Goal: Information Seeking & Learning: Check status

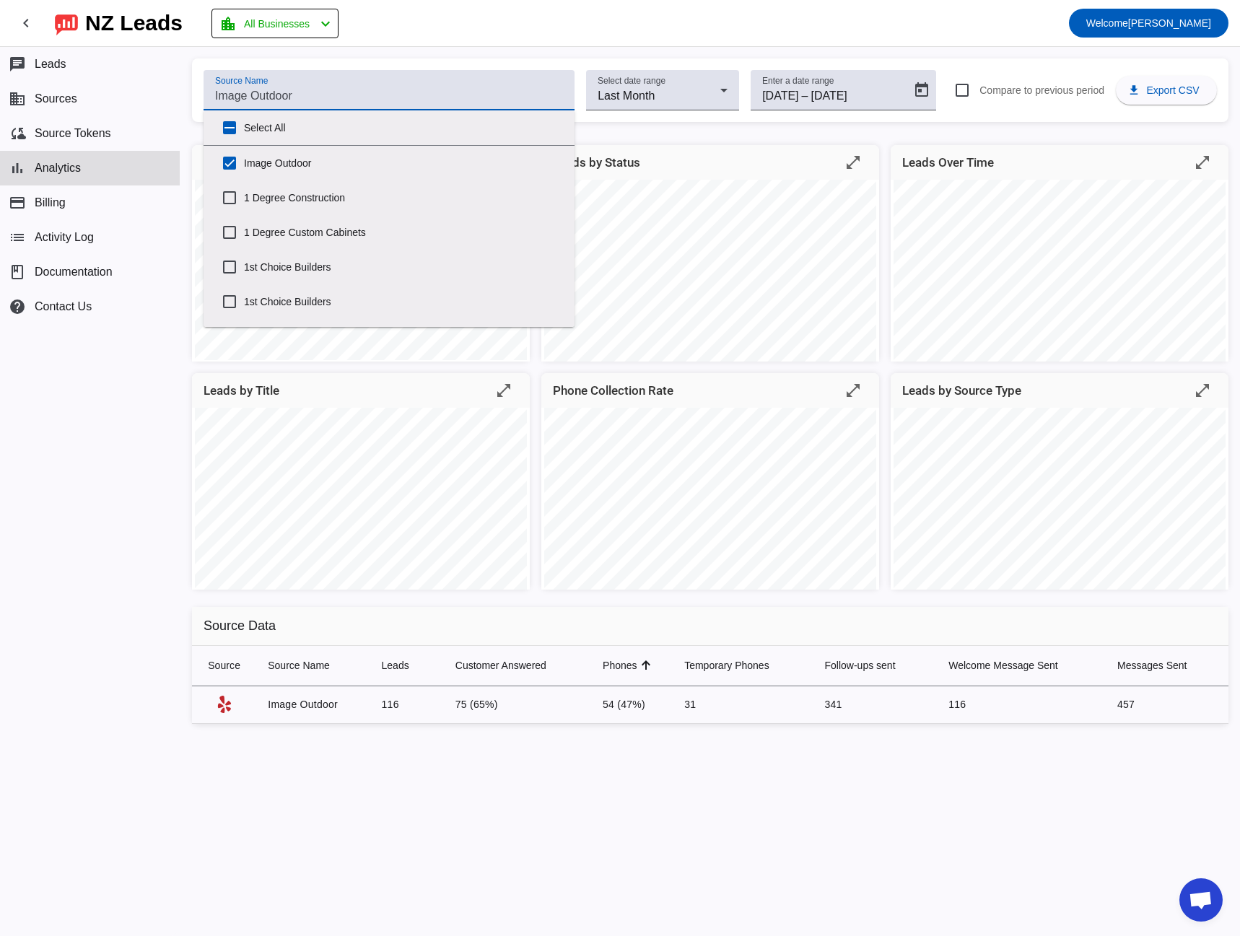
click at [238, 99] on input "Source Name" at bounding box center [389, 95] width 348 height 17
click at [227, 121] on input "Select All" at bounding box center [229, 127] width 29 height 29
checkbox input "true"
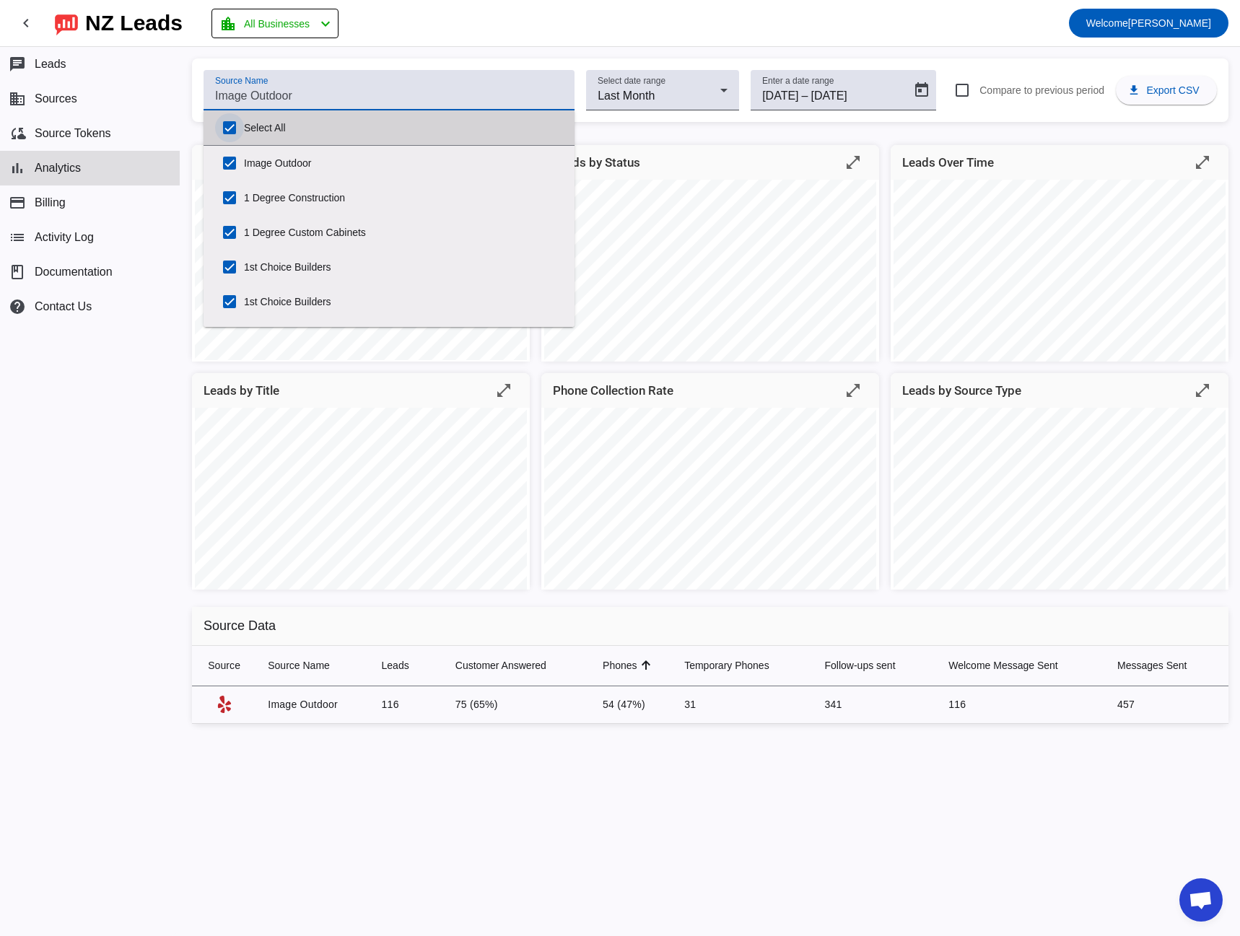
checkbox input "true"
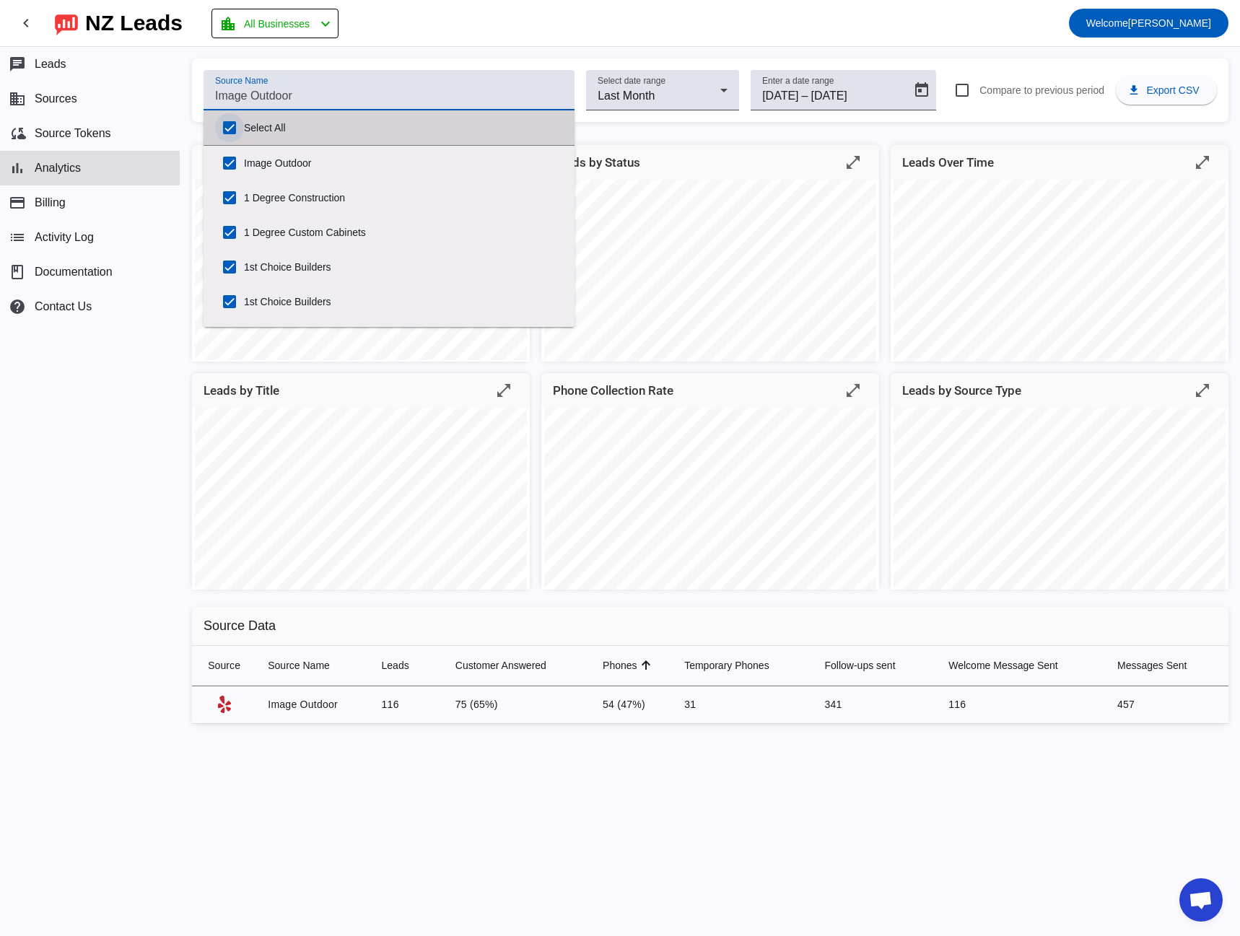
checkbox input "true"
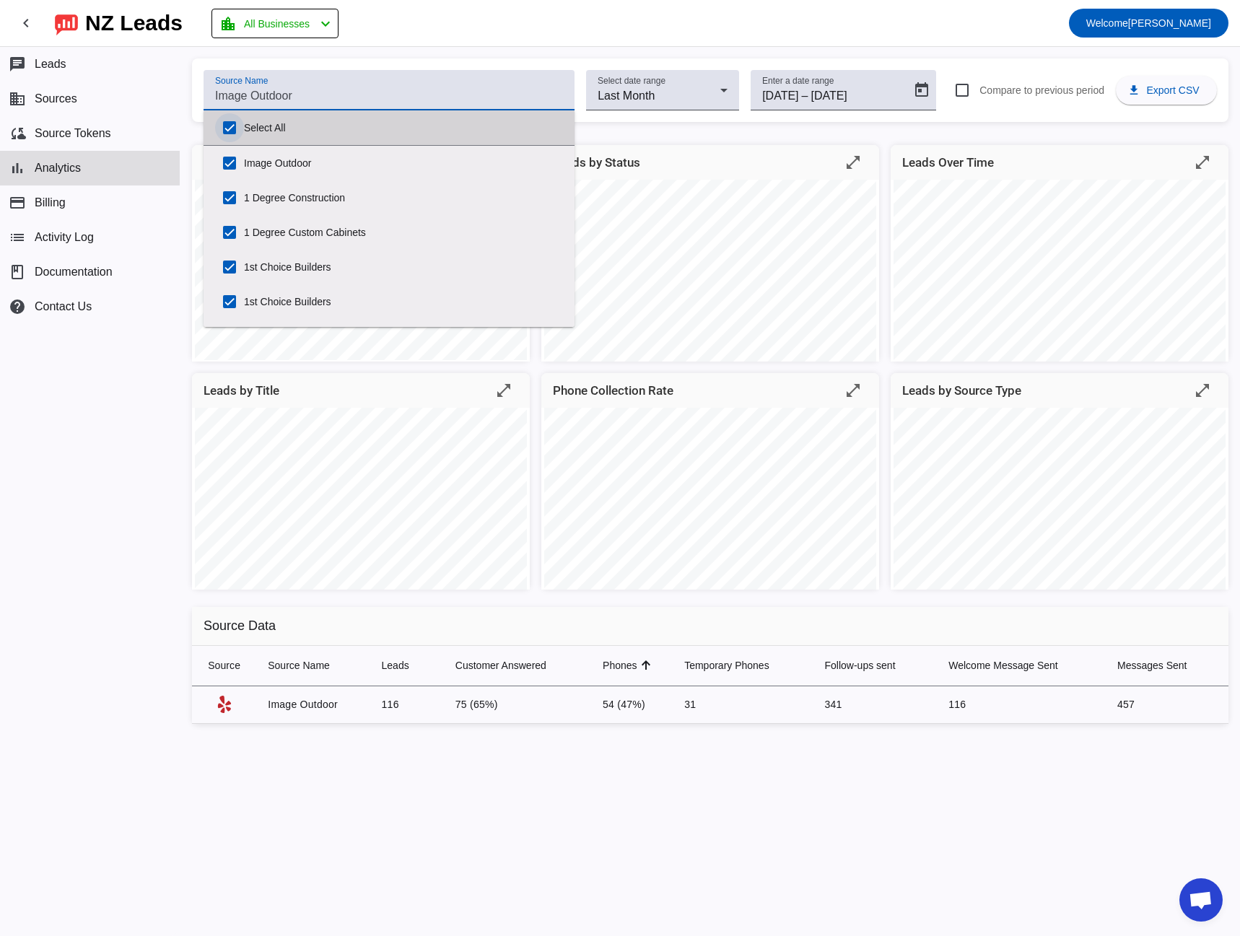
checkbox input "true"
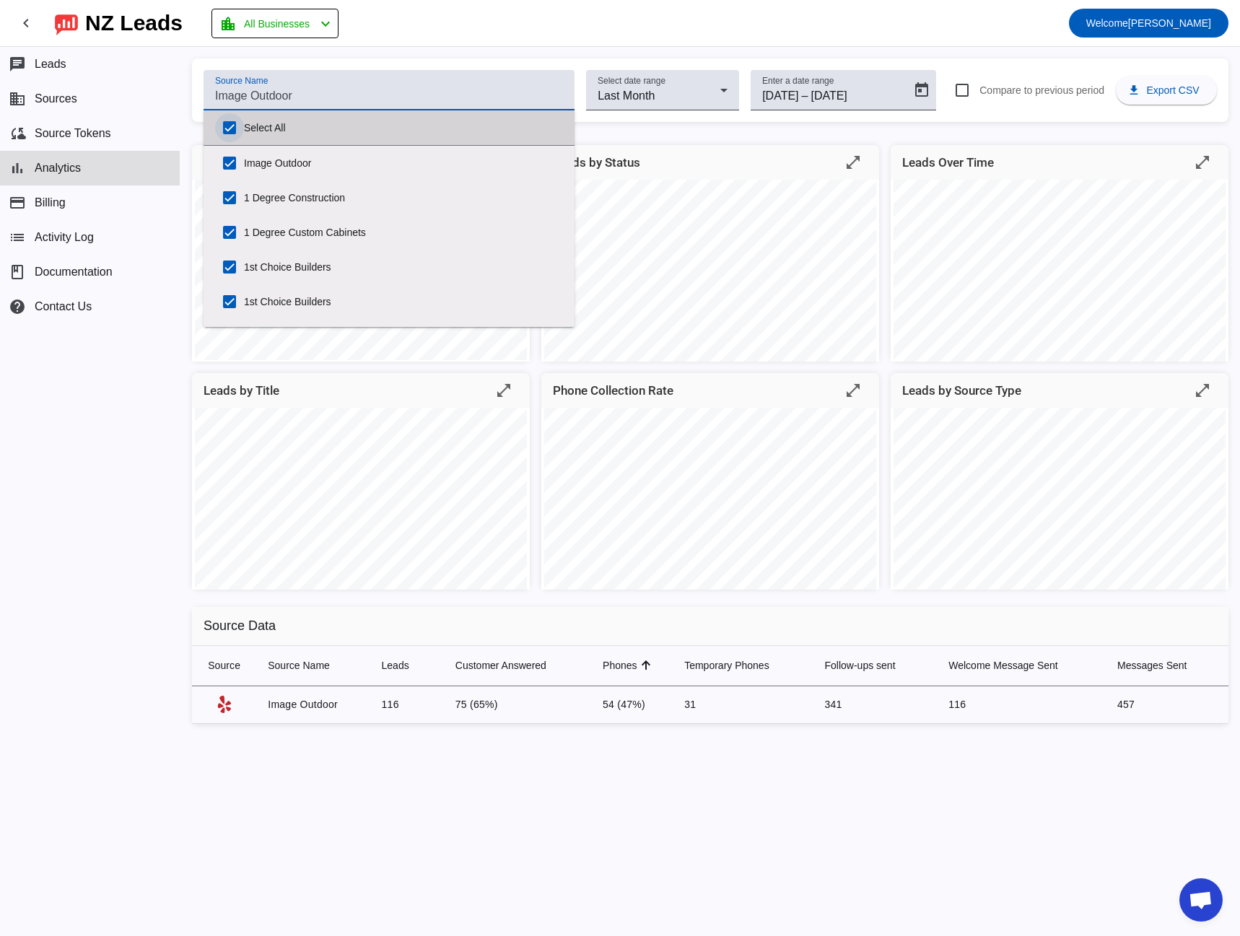
checkbox input "true"
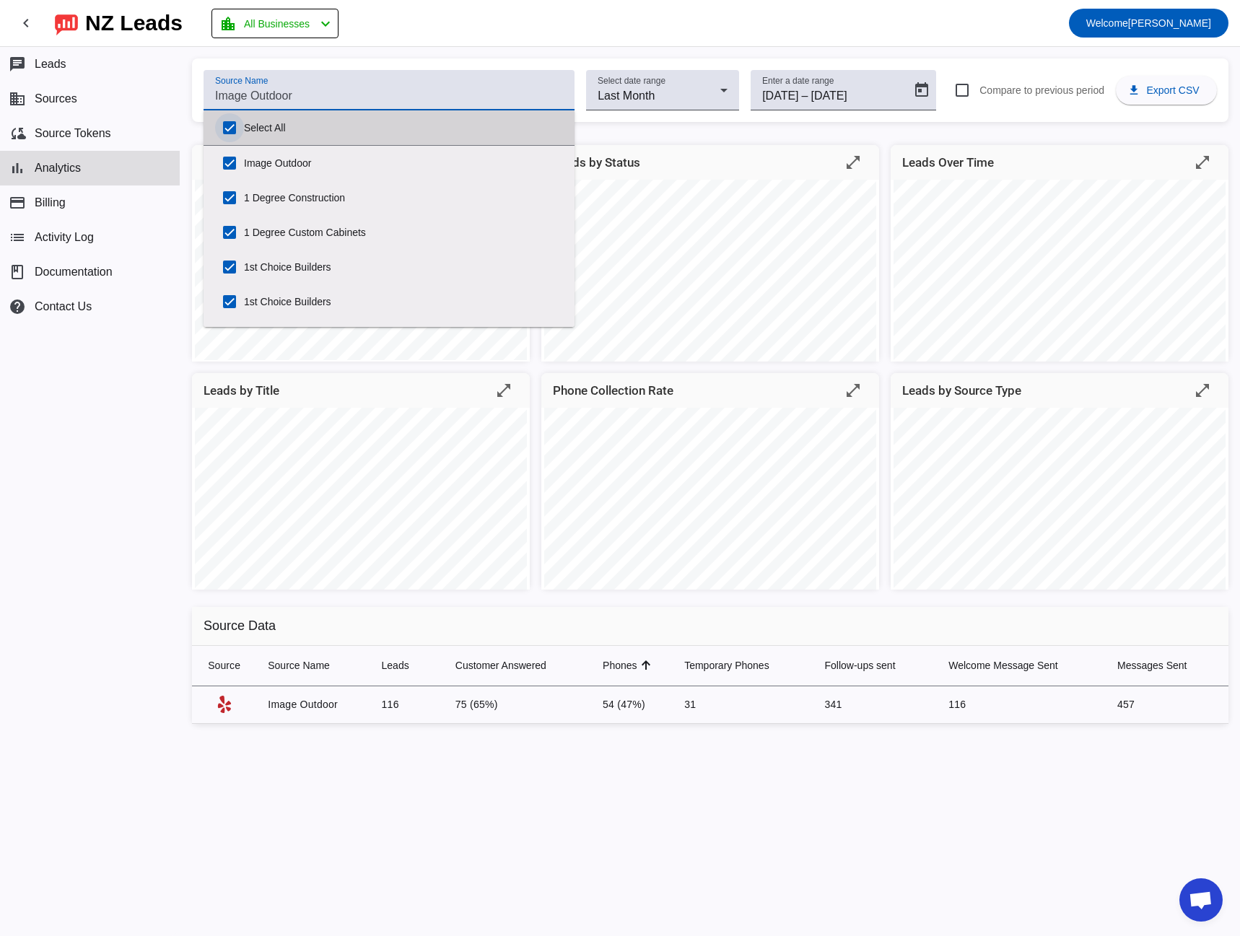
checkbox input "true"
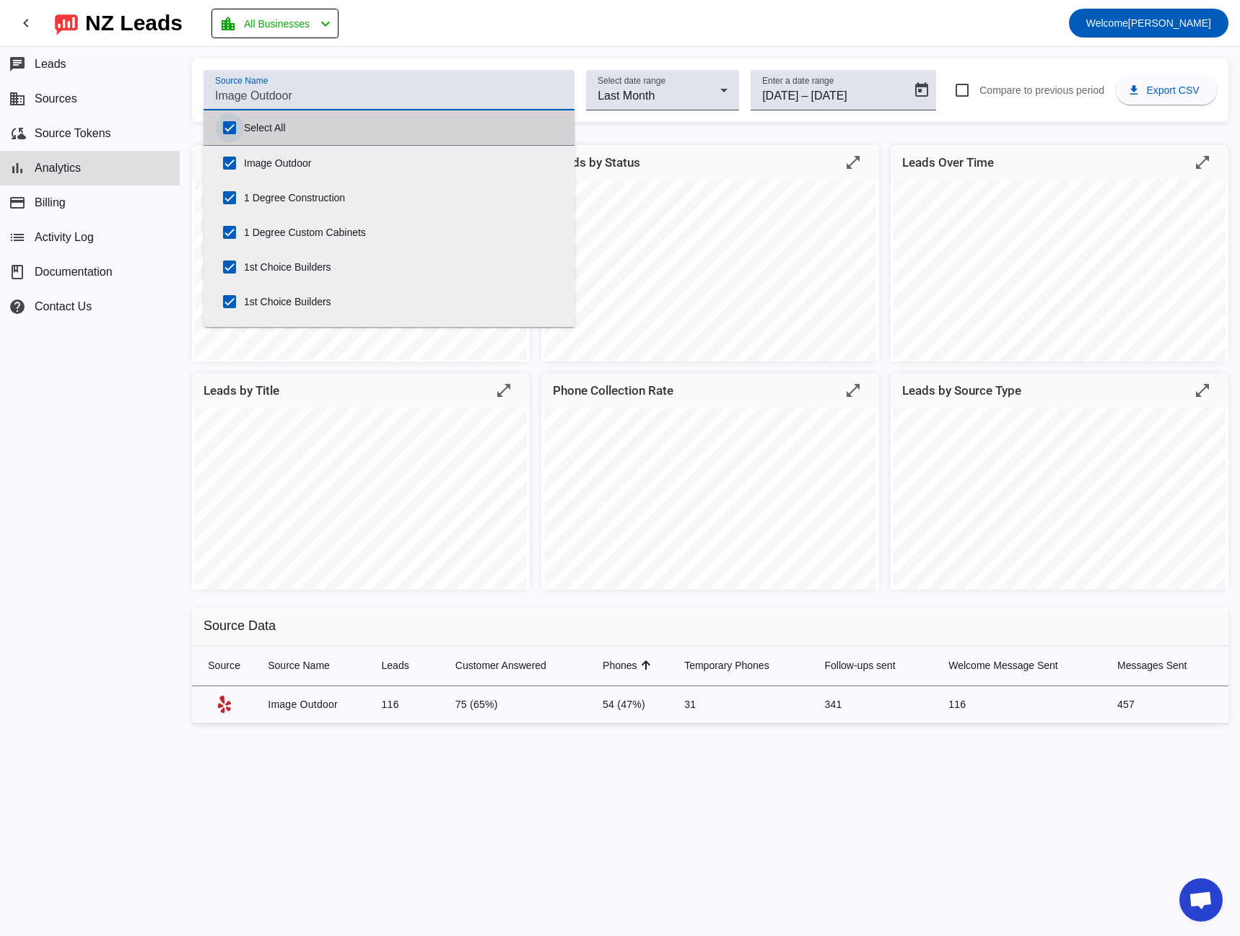
checkbox input "true"
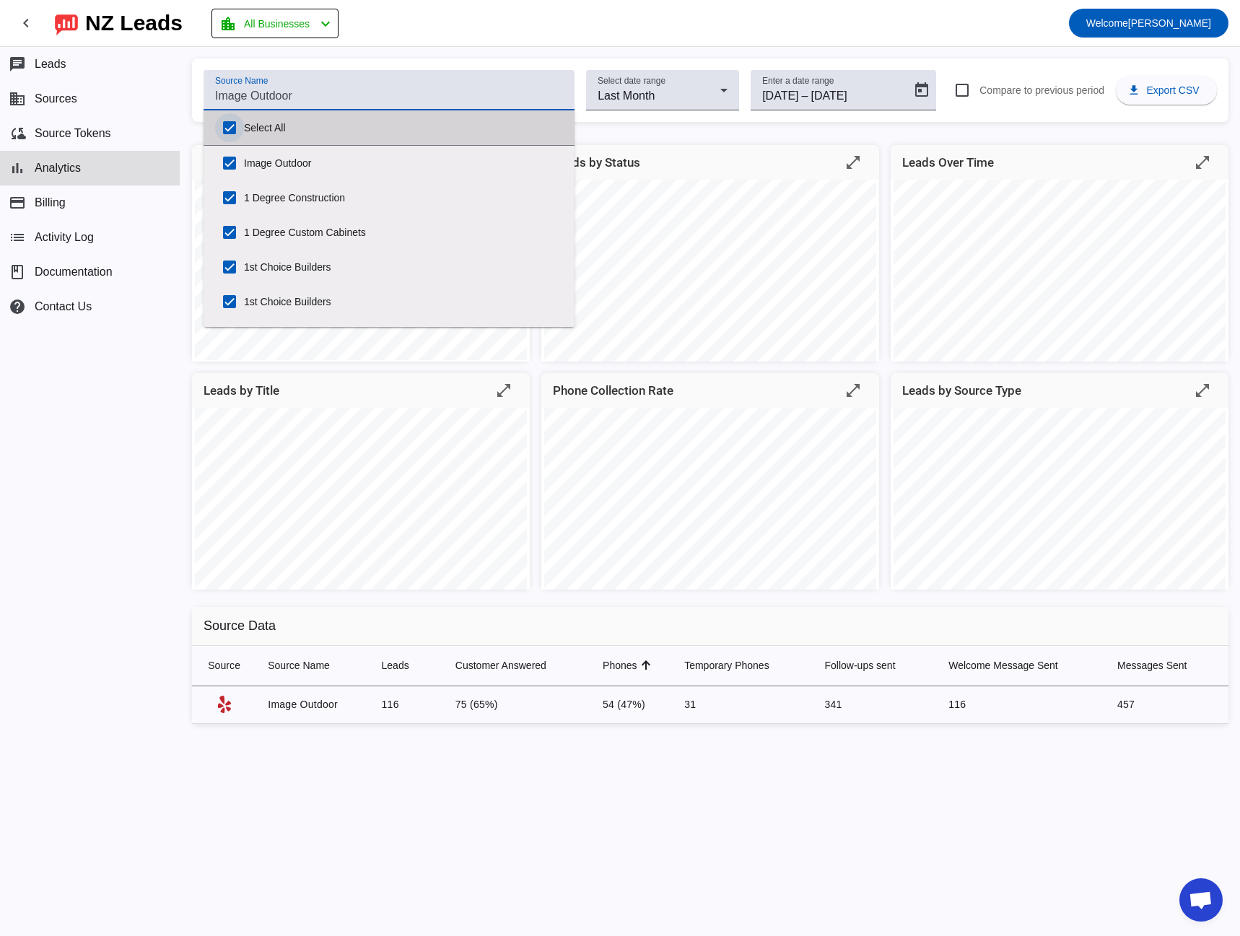
checkbox input "true"
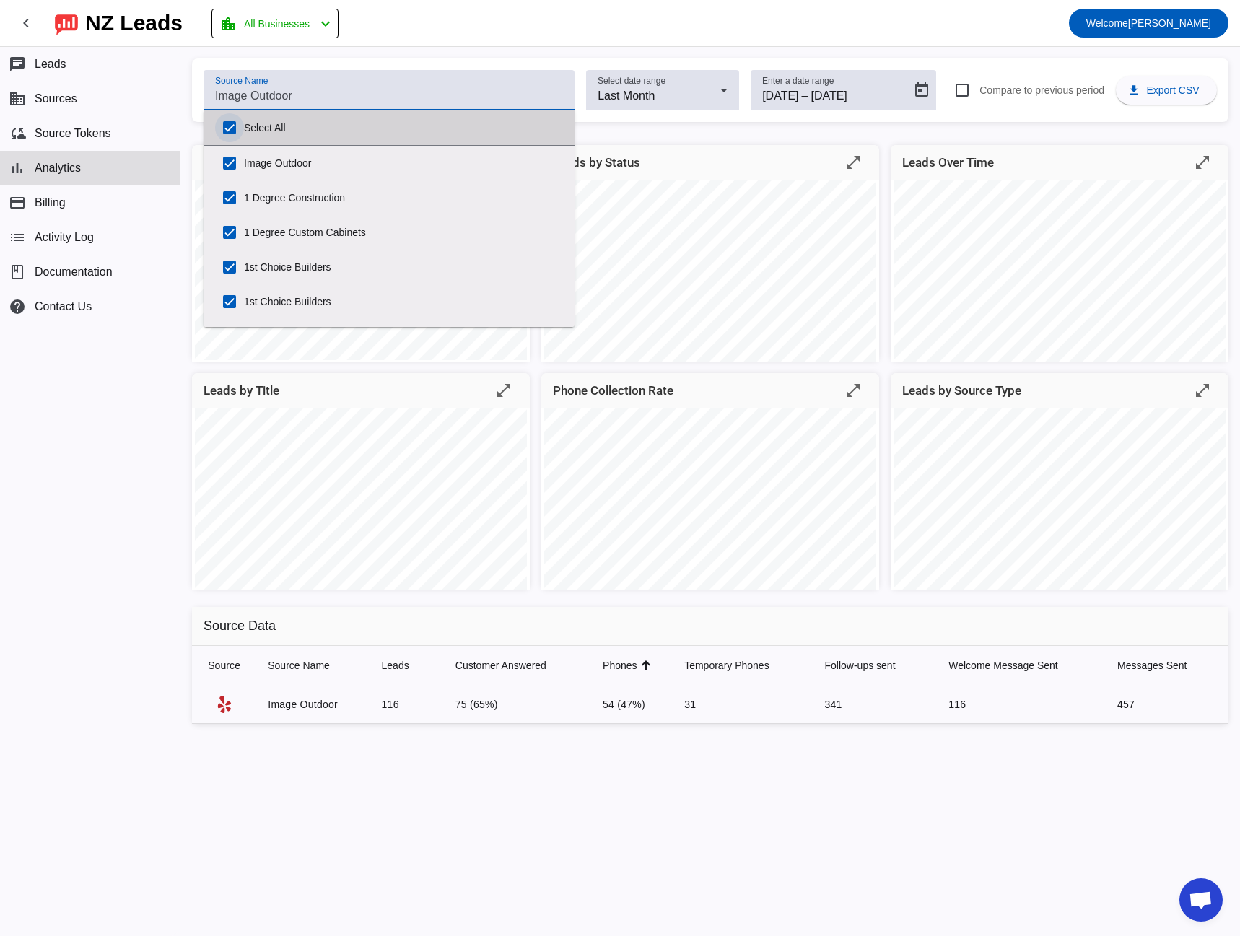
checkbox input "true"
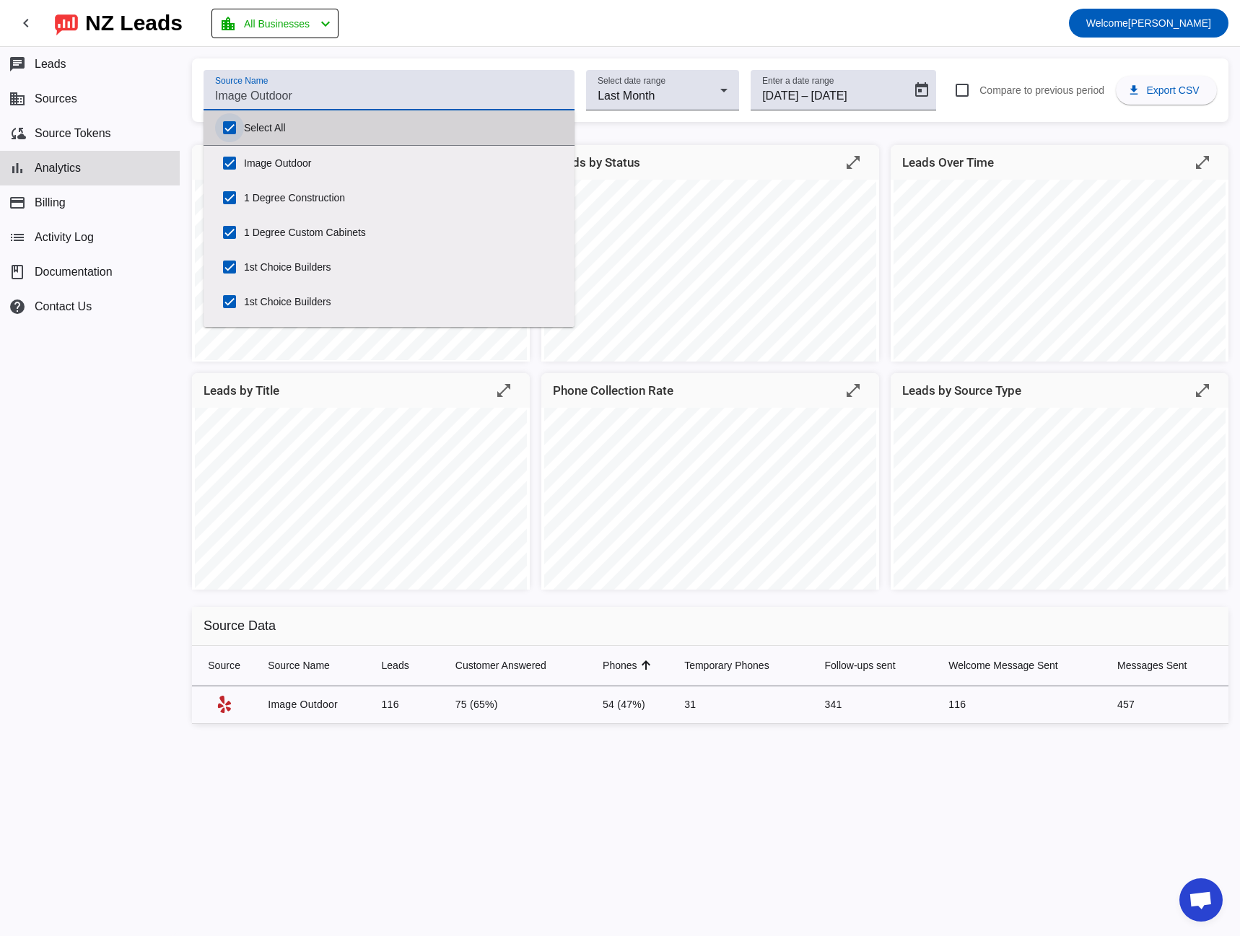
checkbox input "true"
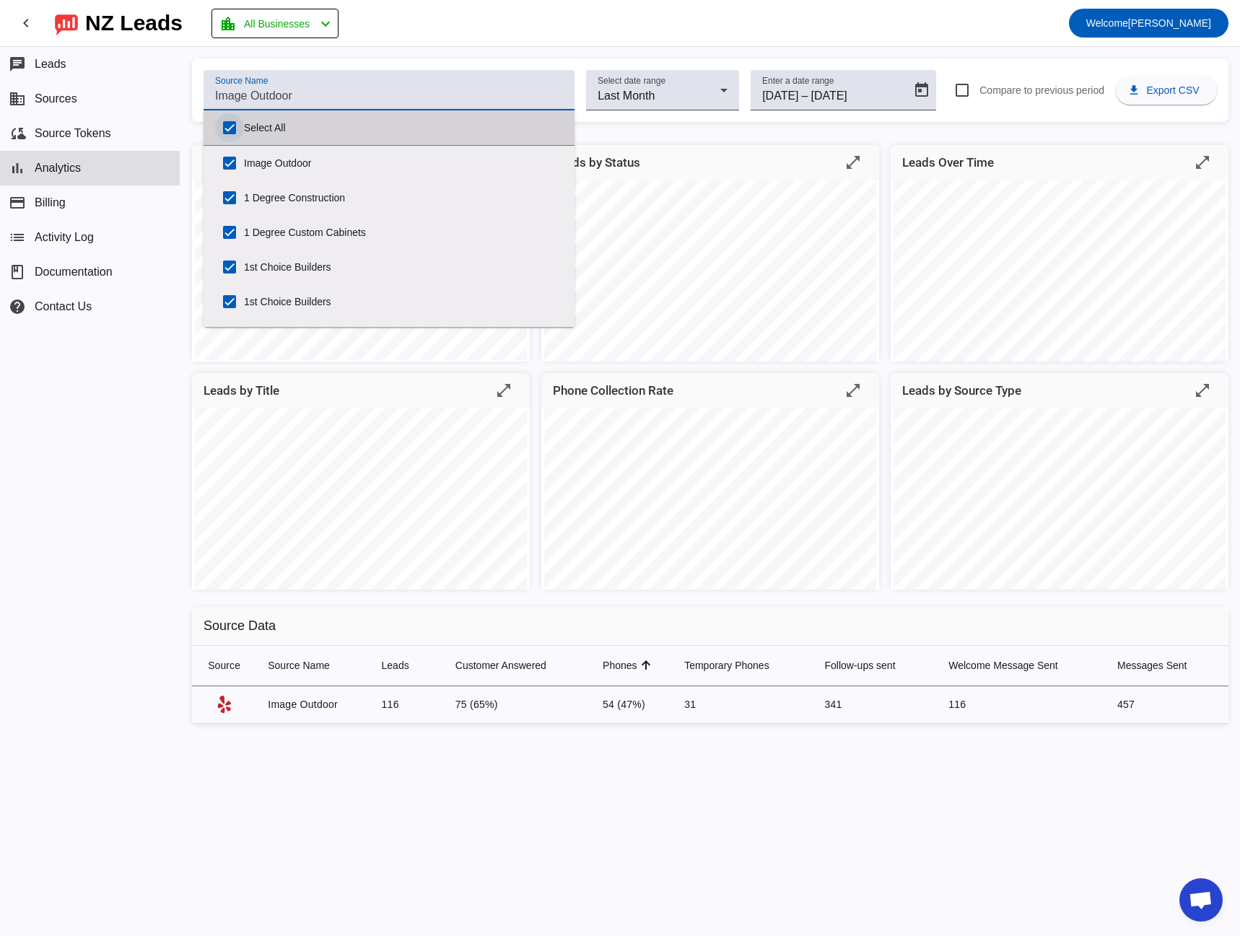
checkbox input "true"
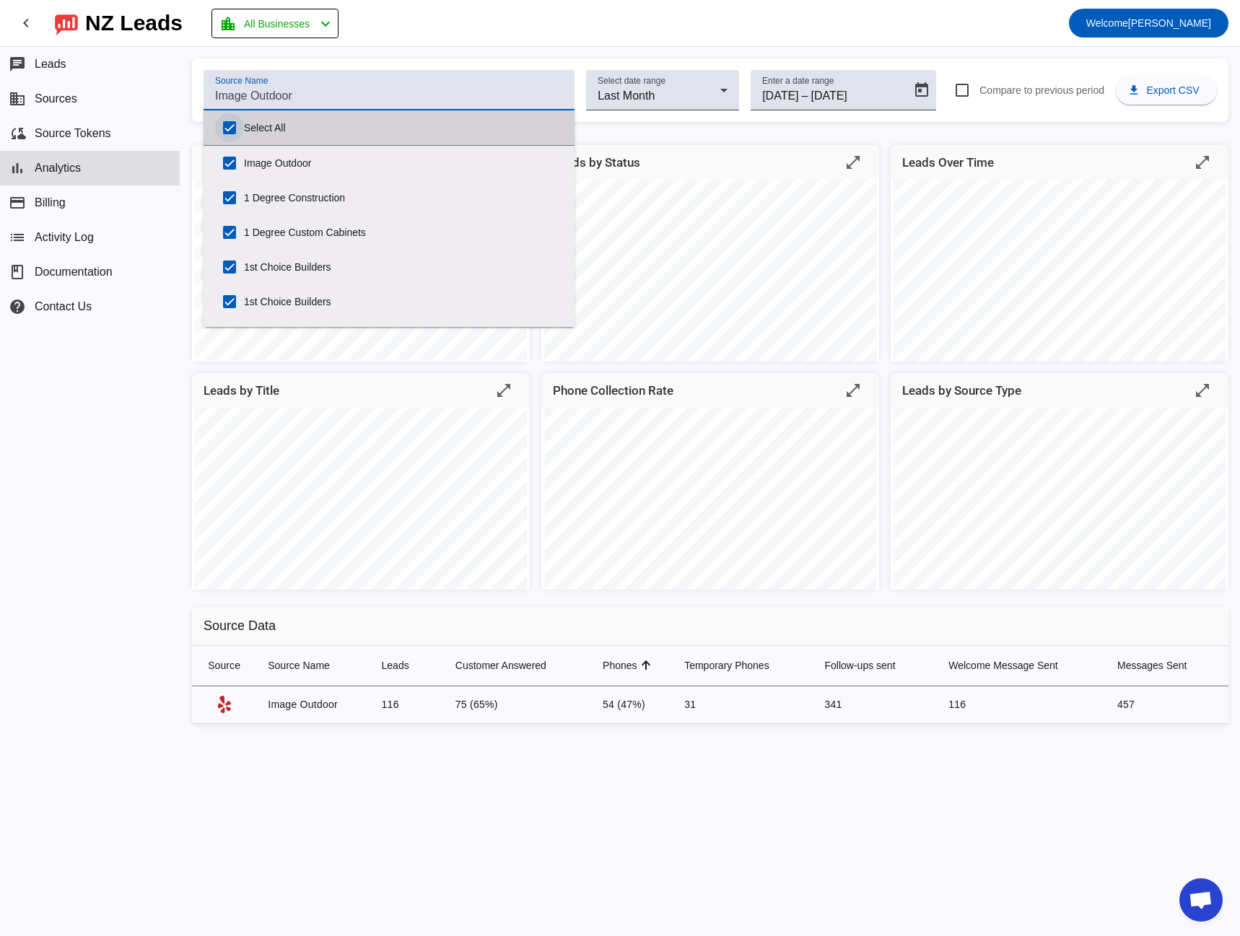
checkbox input "true"
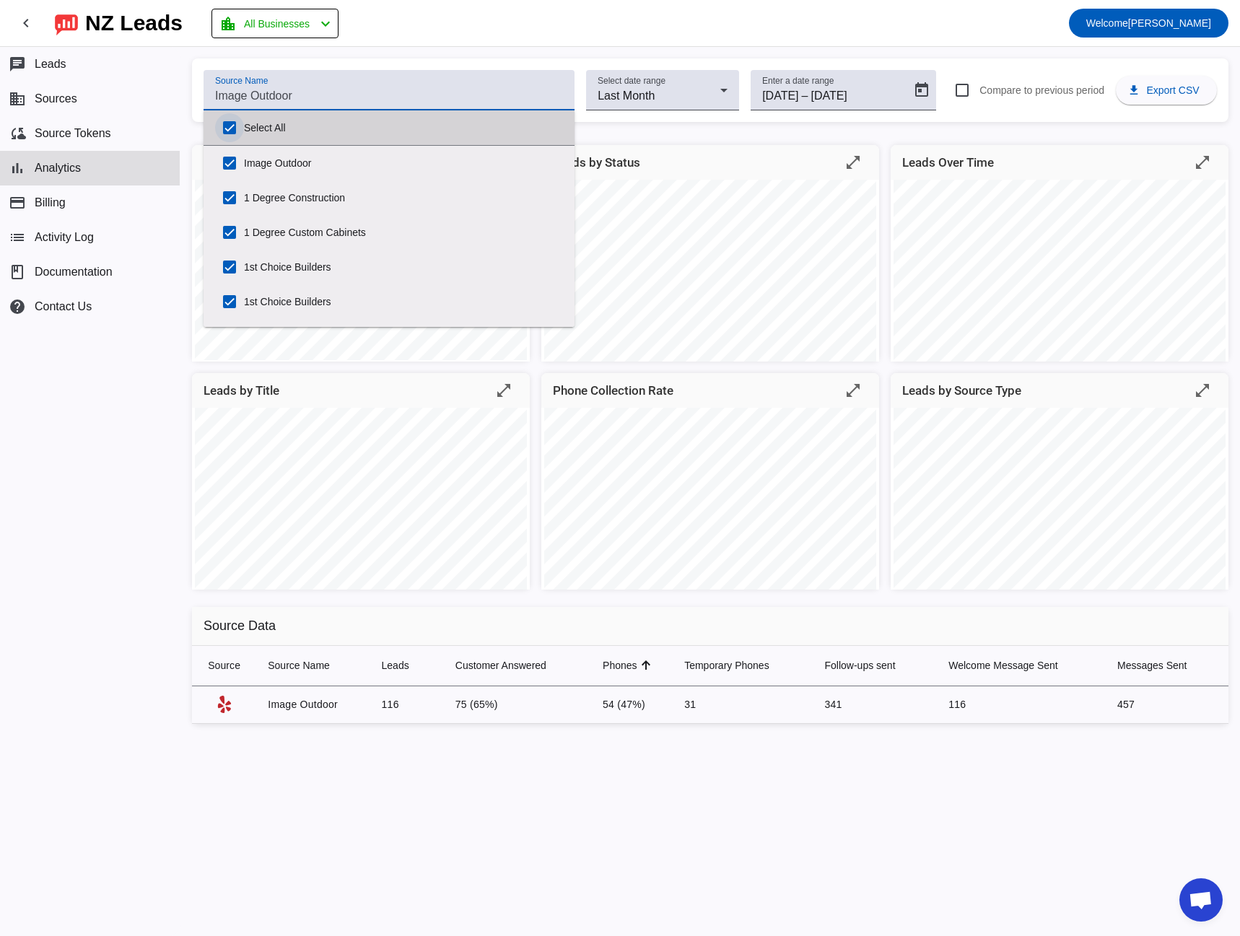
checkbox input "true"
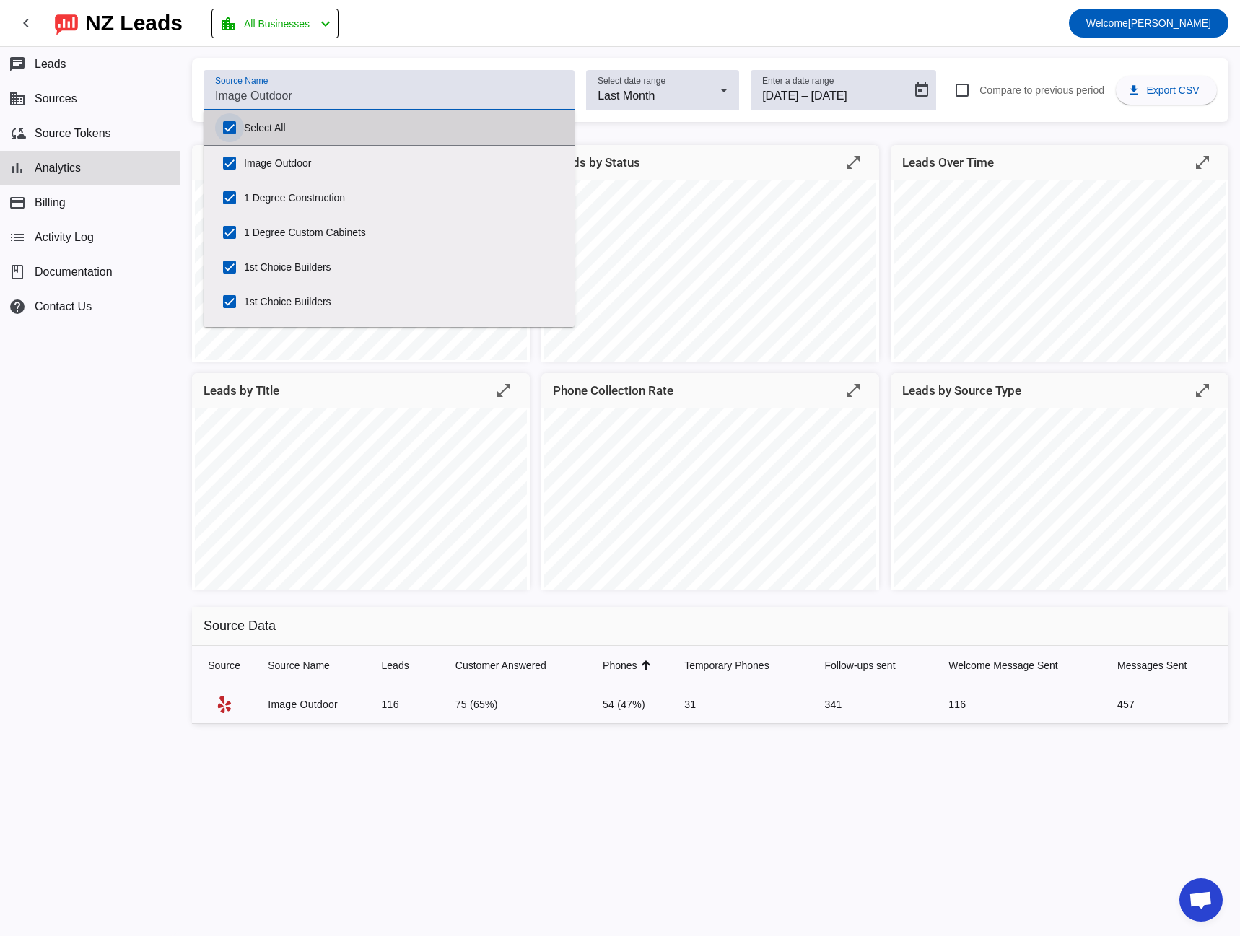
checkbox input "true"
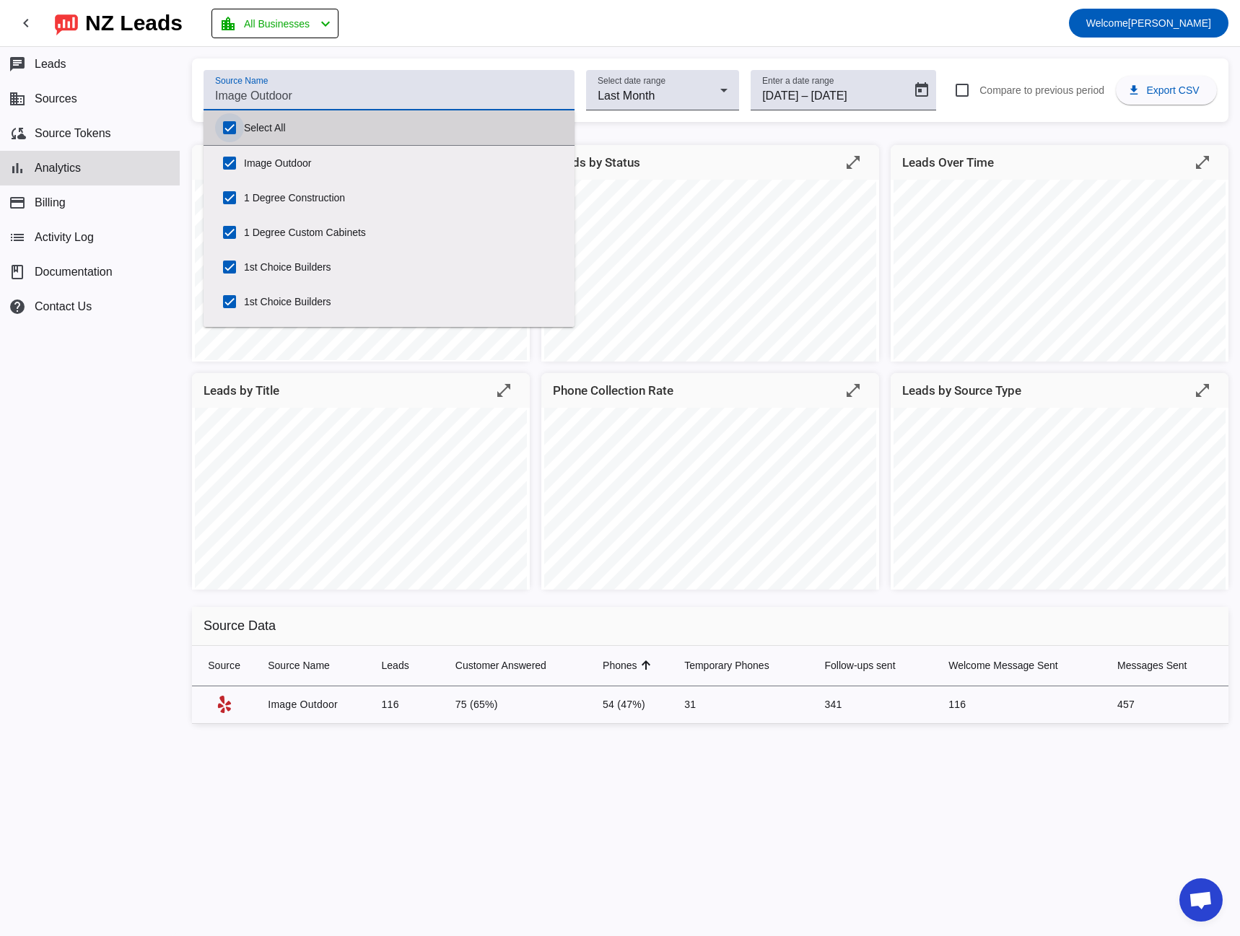
checkbox input "true"
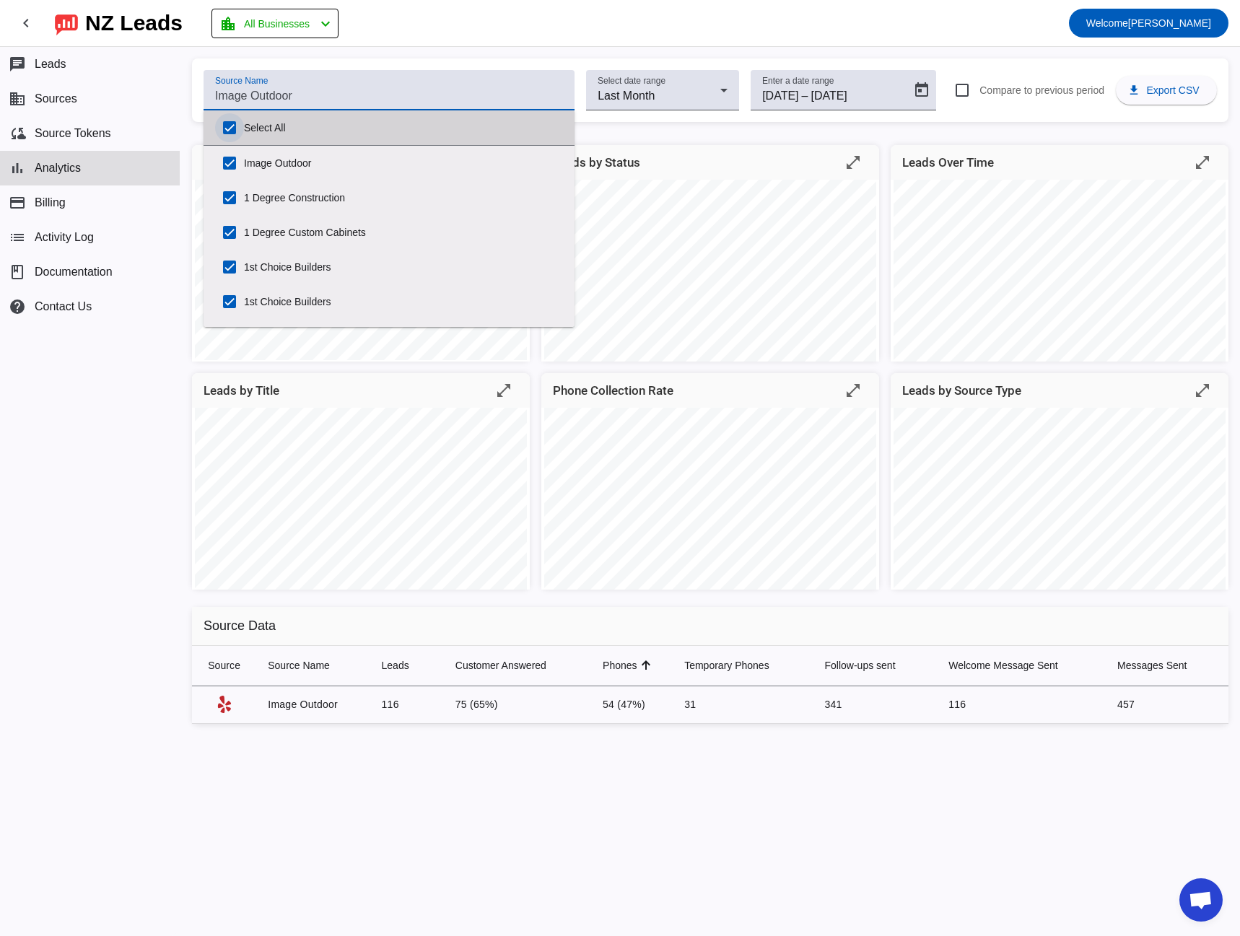
checkbox input "true"
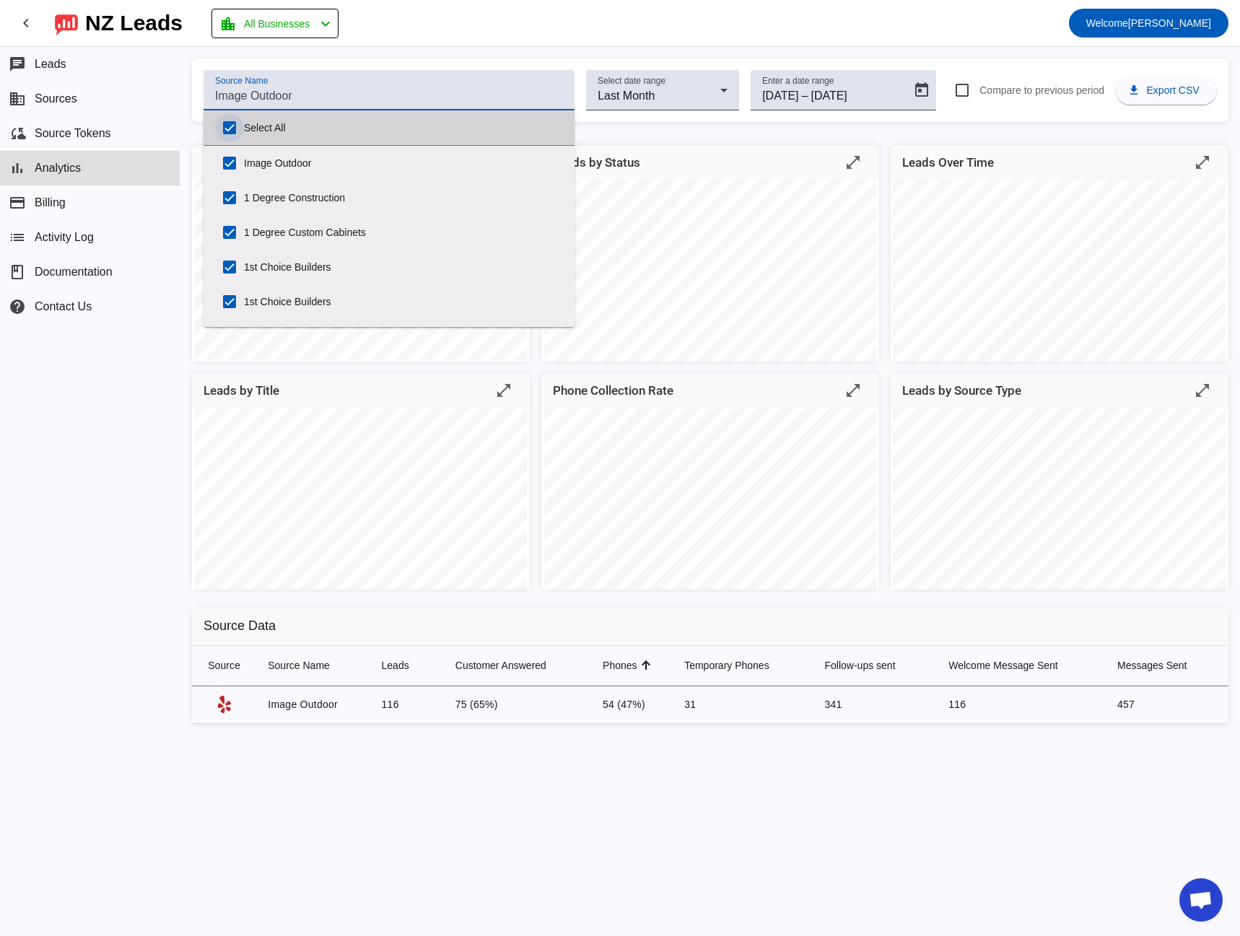
checkbox input "true"
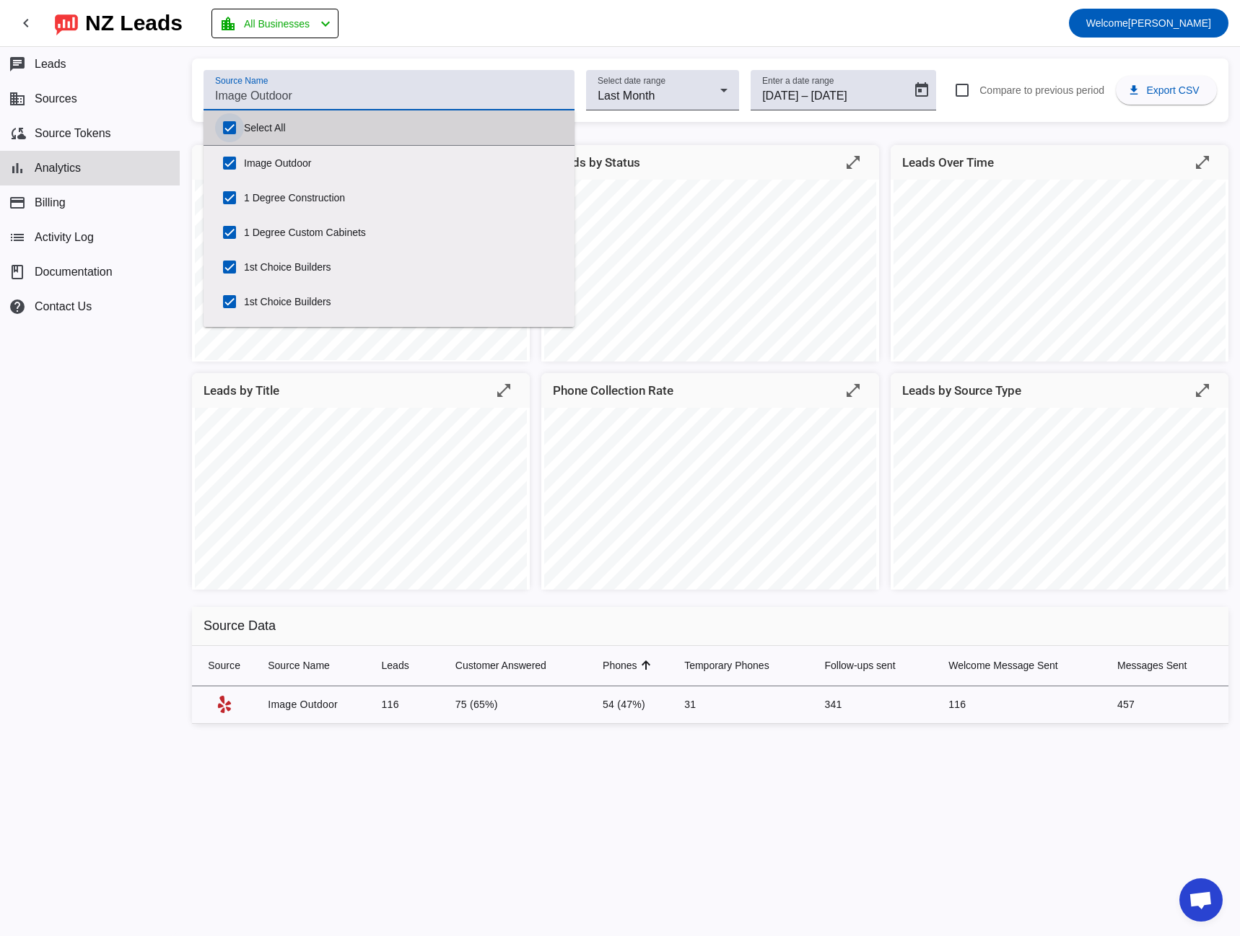
checkbox input "true"
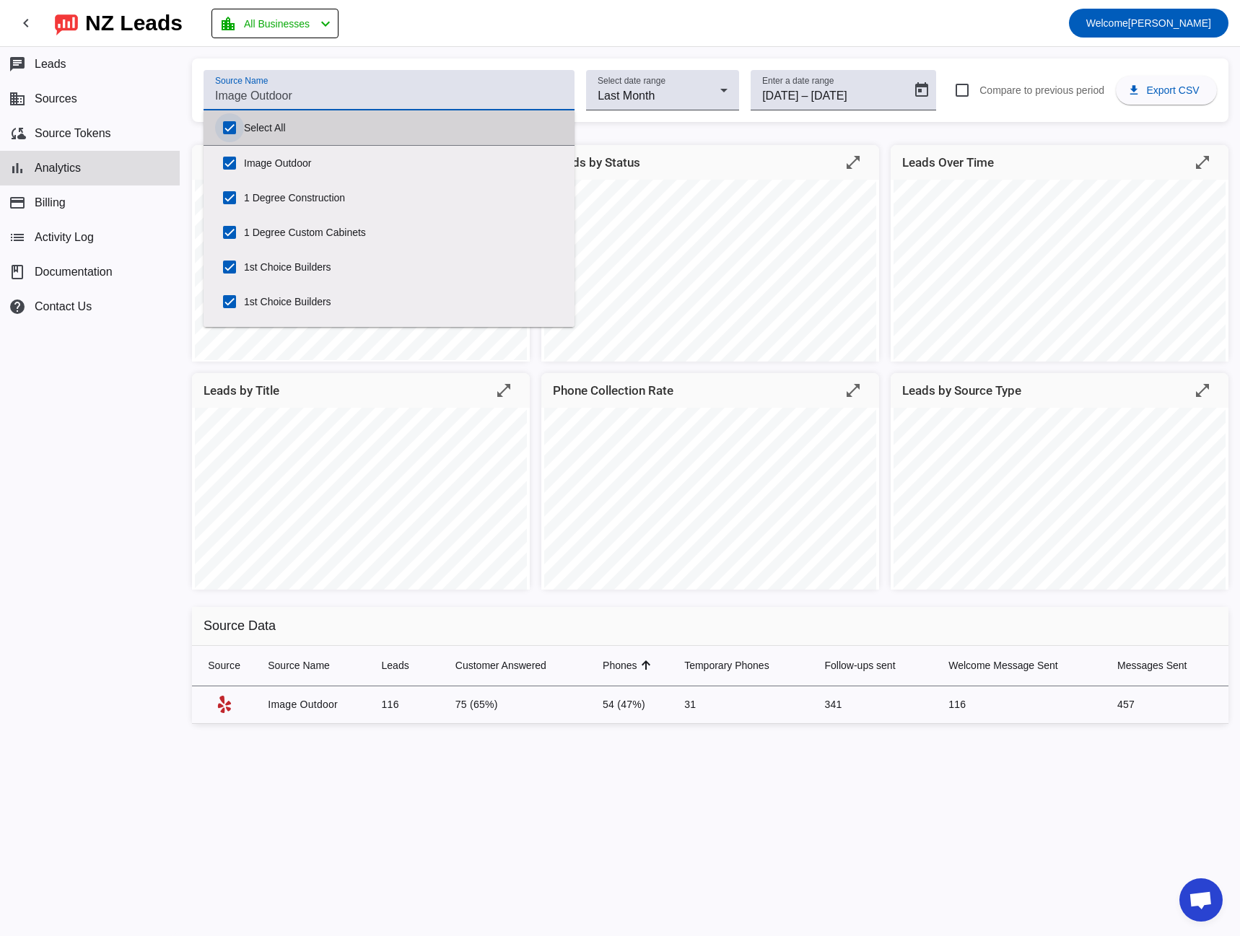
checkbox input "true"
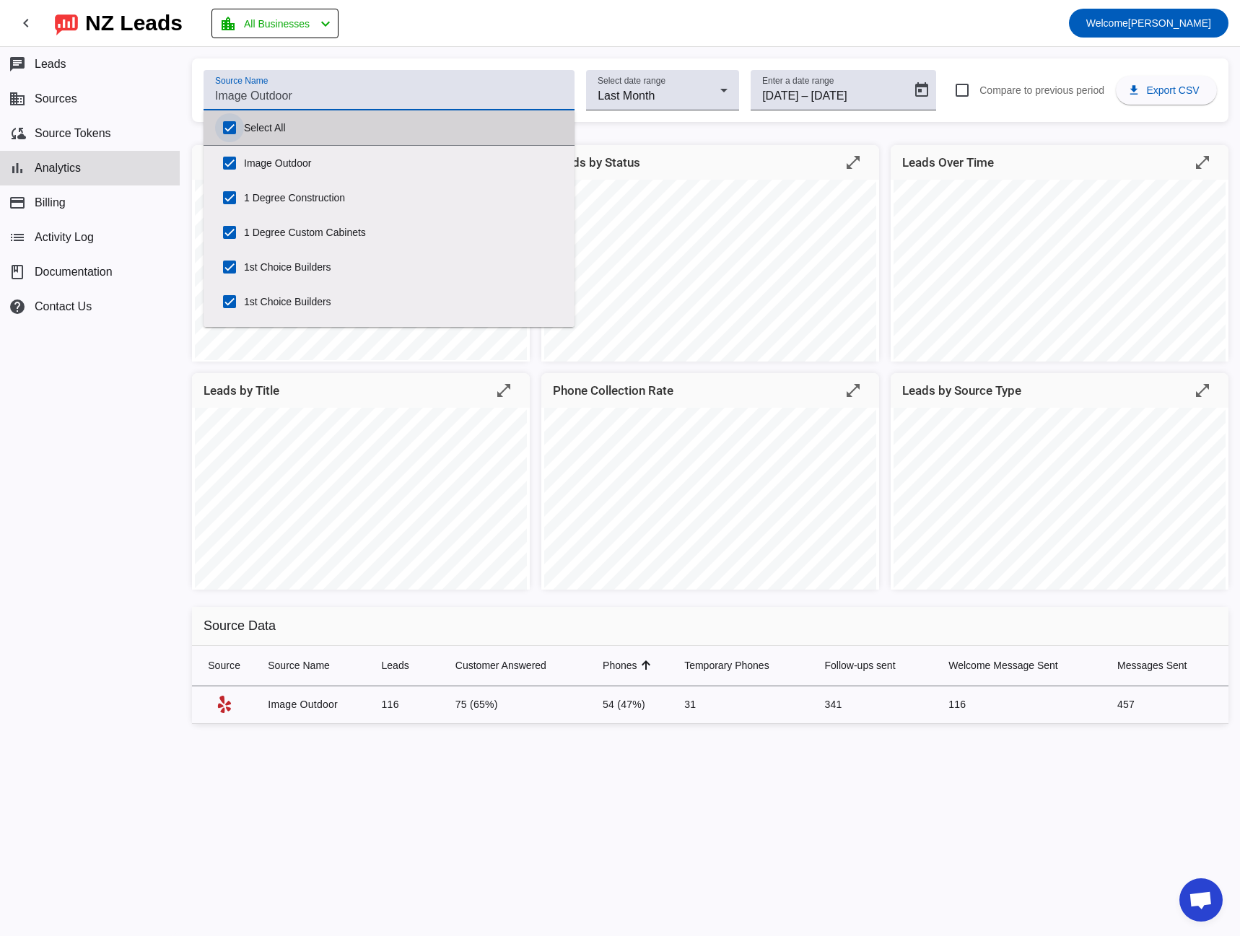
checkbox input "true"
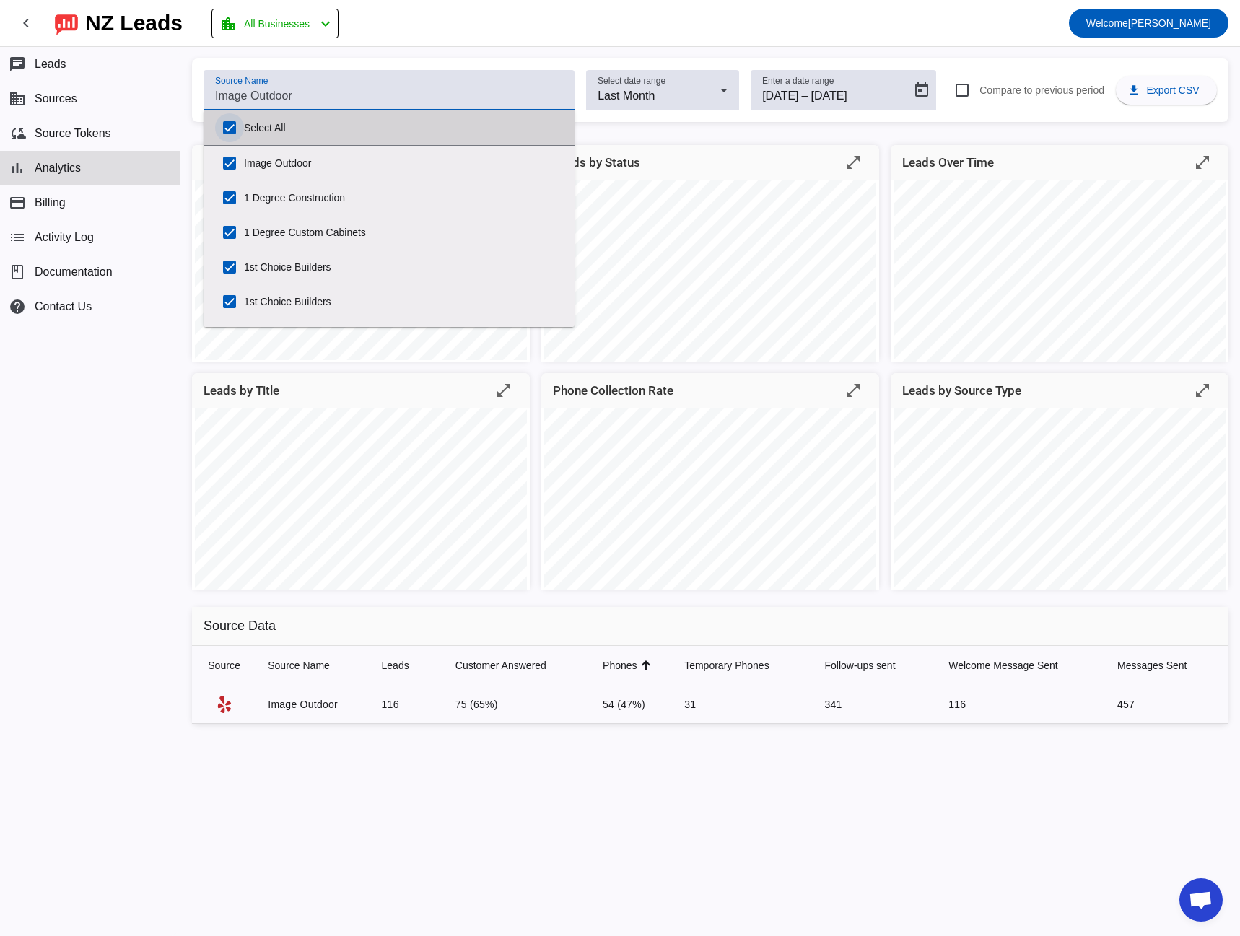
checkbox input "true"
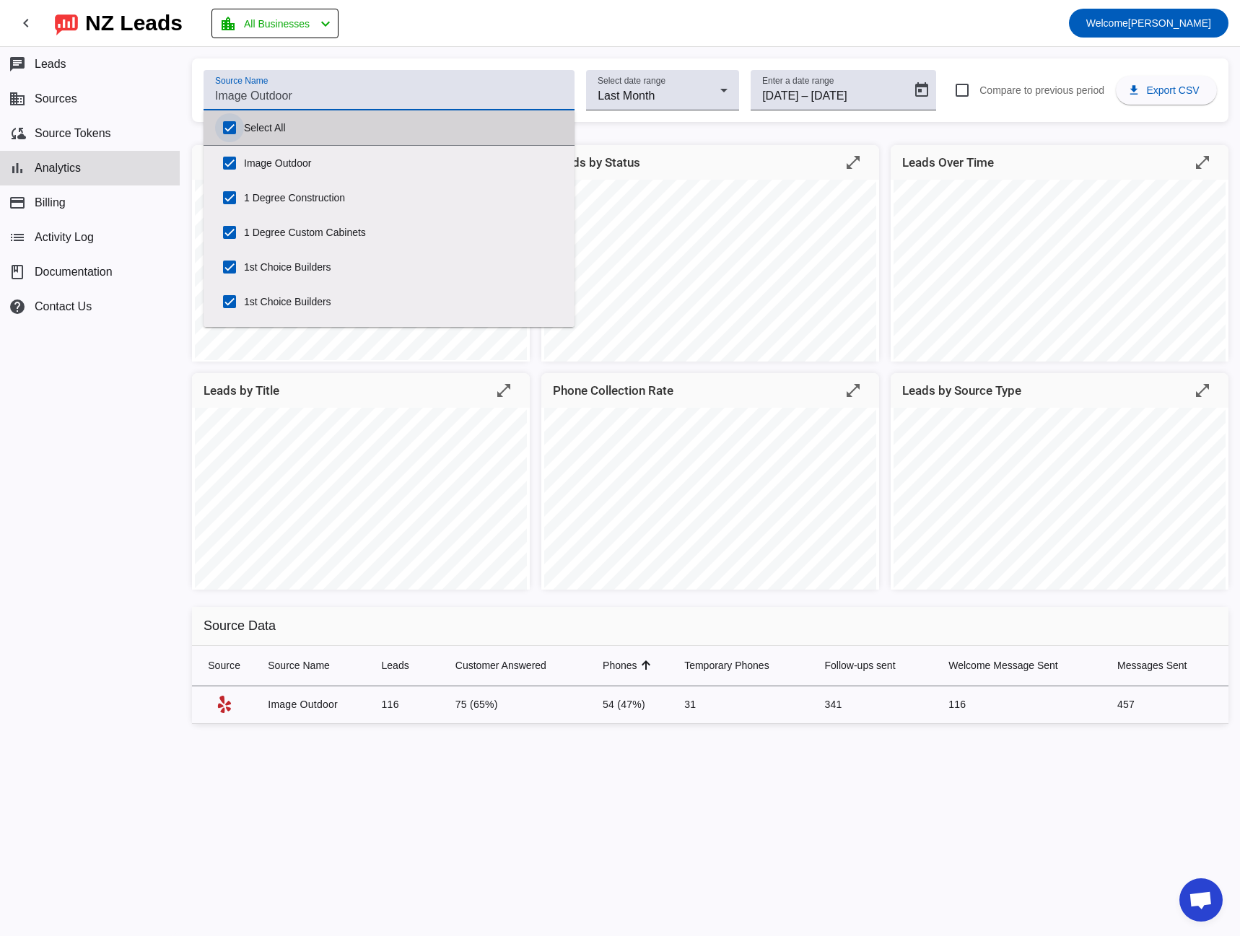
checkbox input "true"
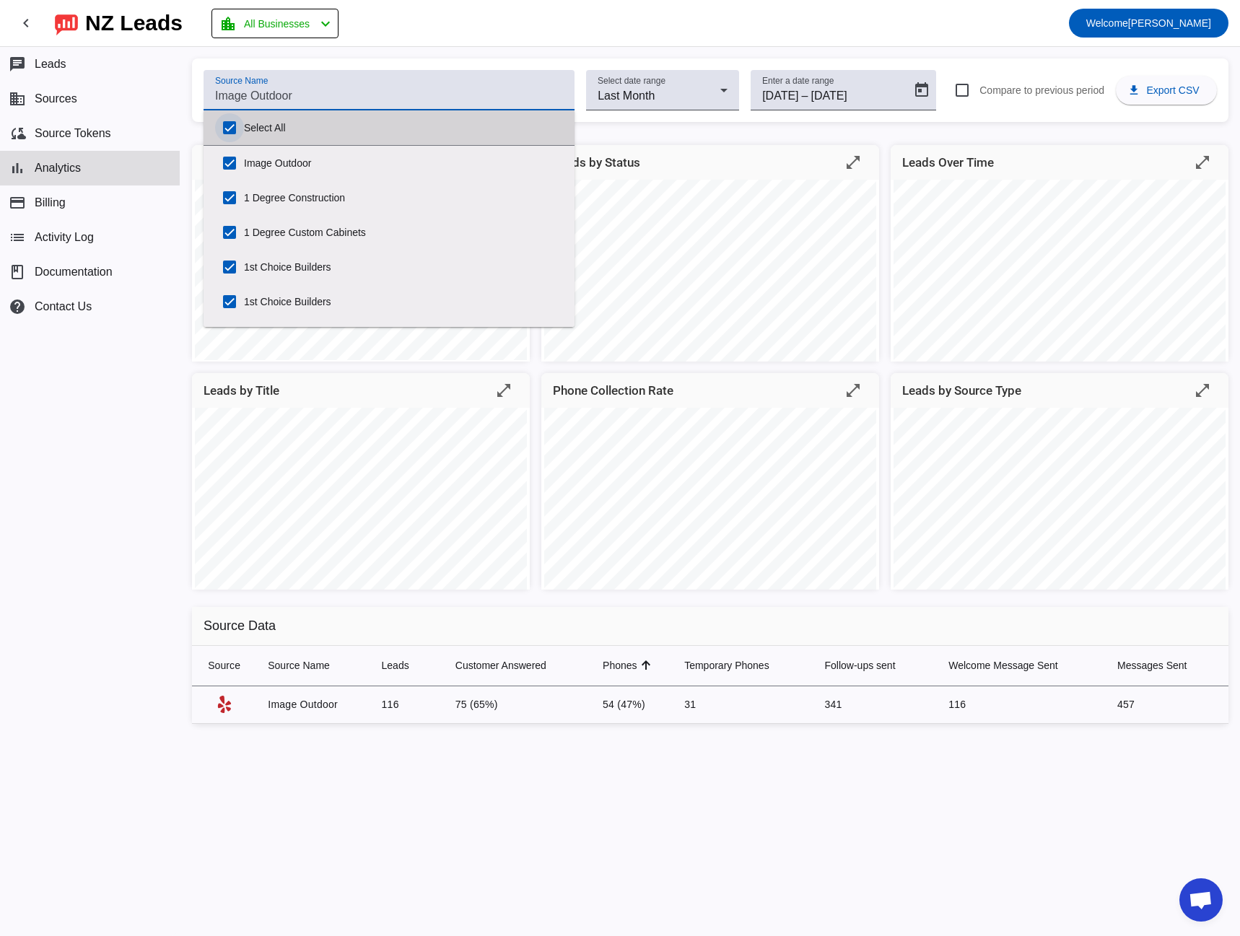
checkbox input "true"
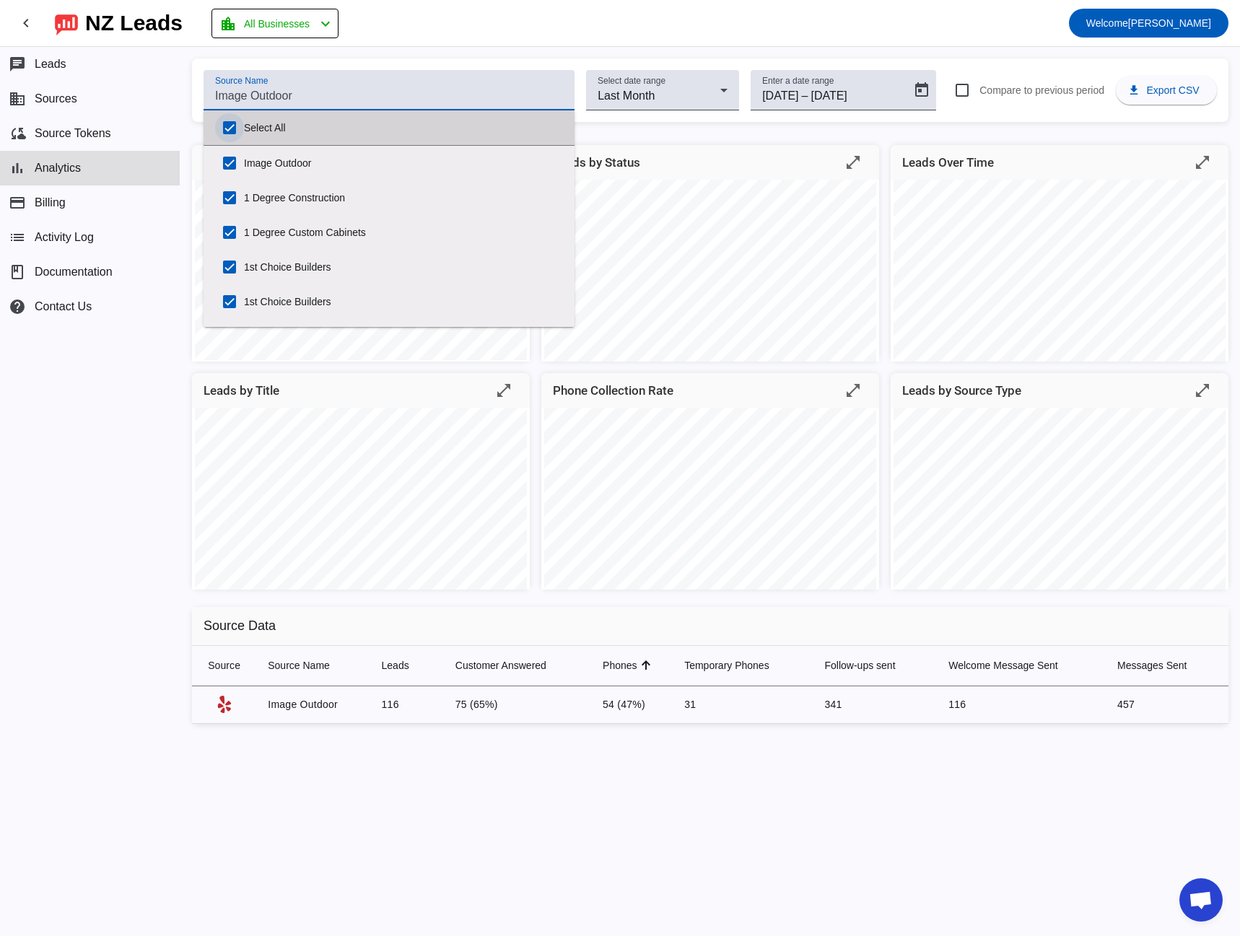
checkbox input "true"
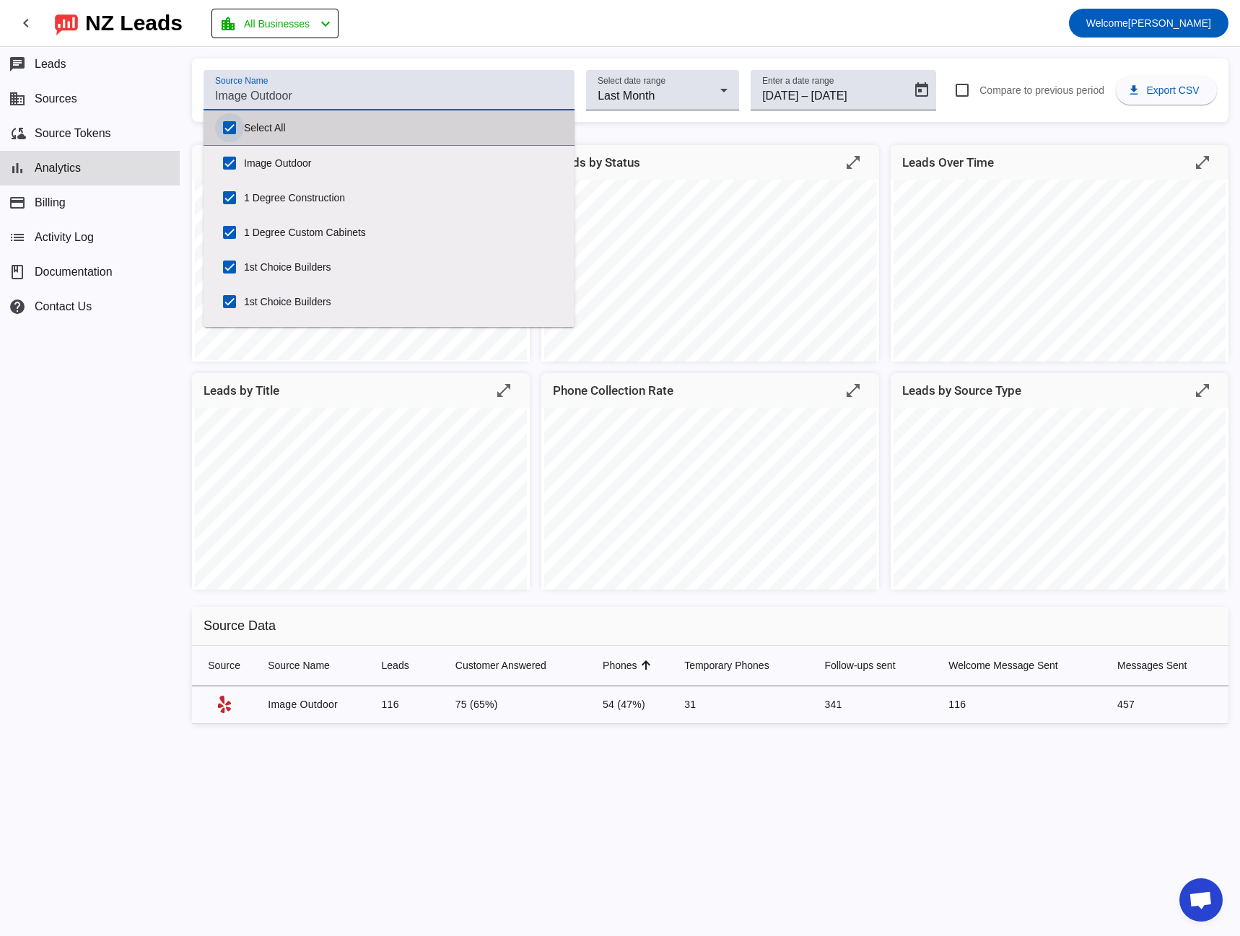
checkbox input "true"
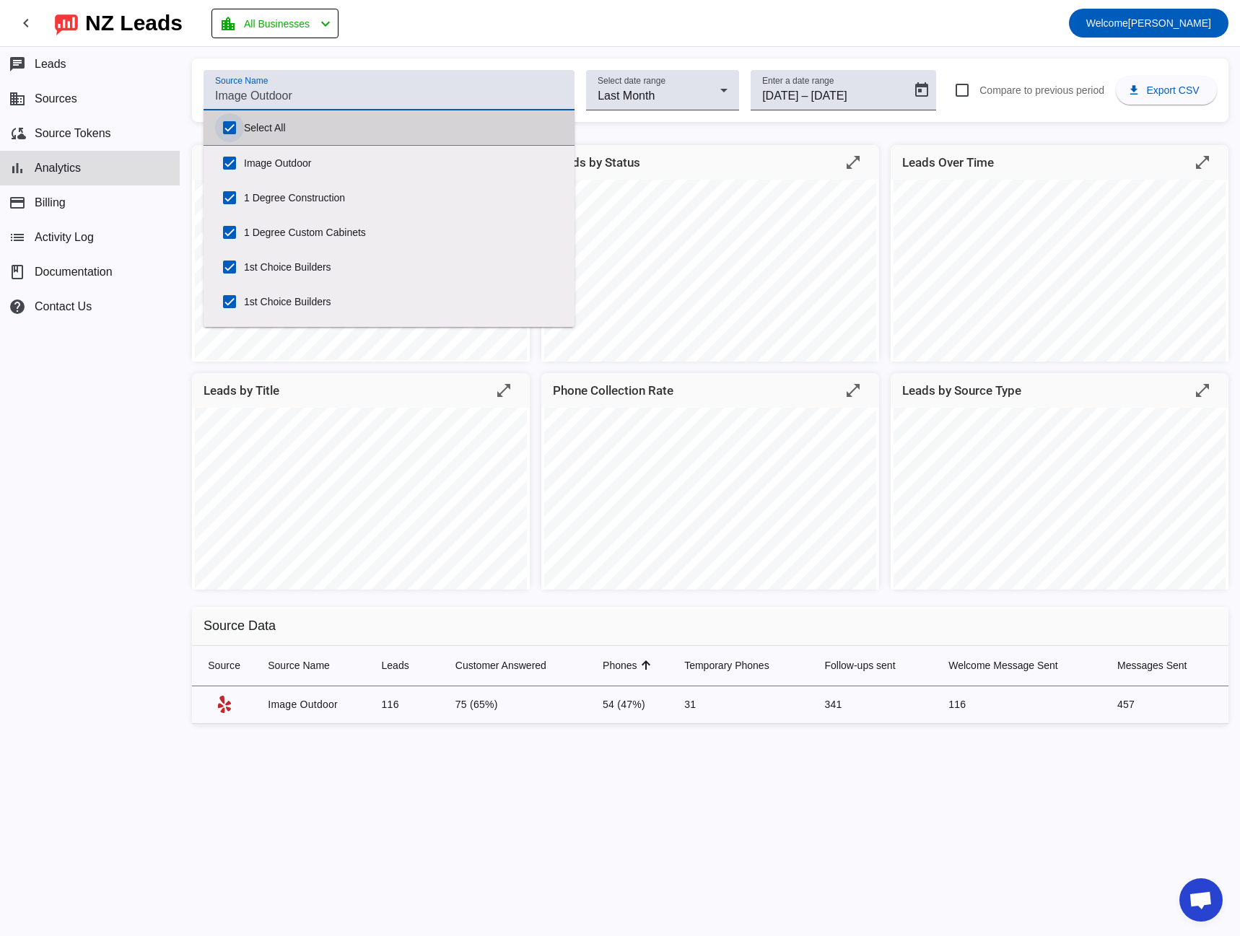
checkbox input "true"
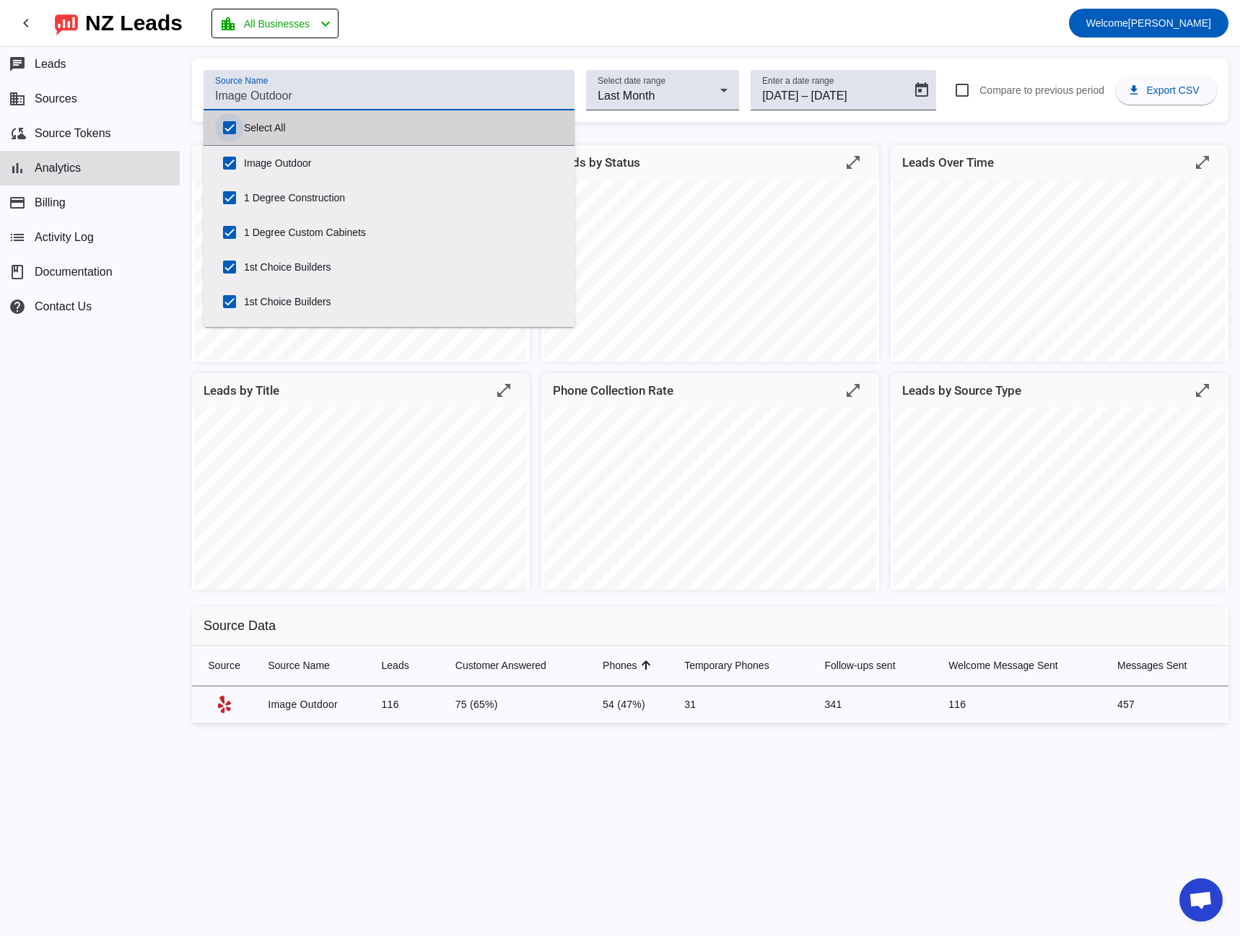
checkbox input "true"
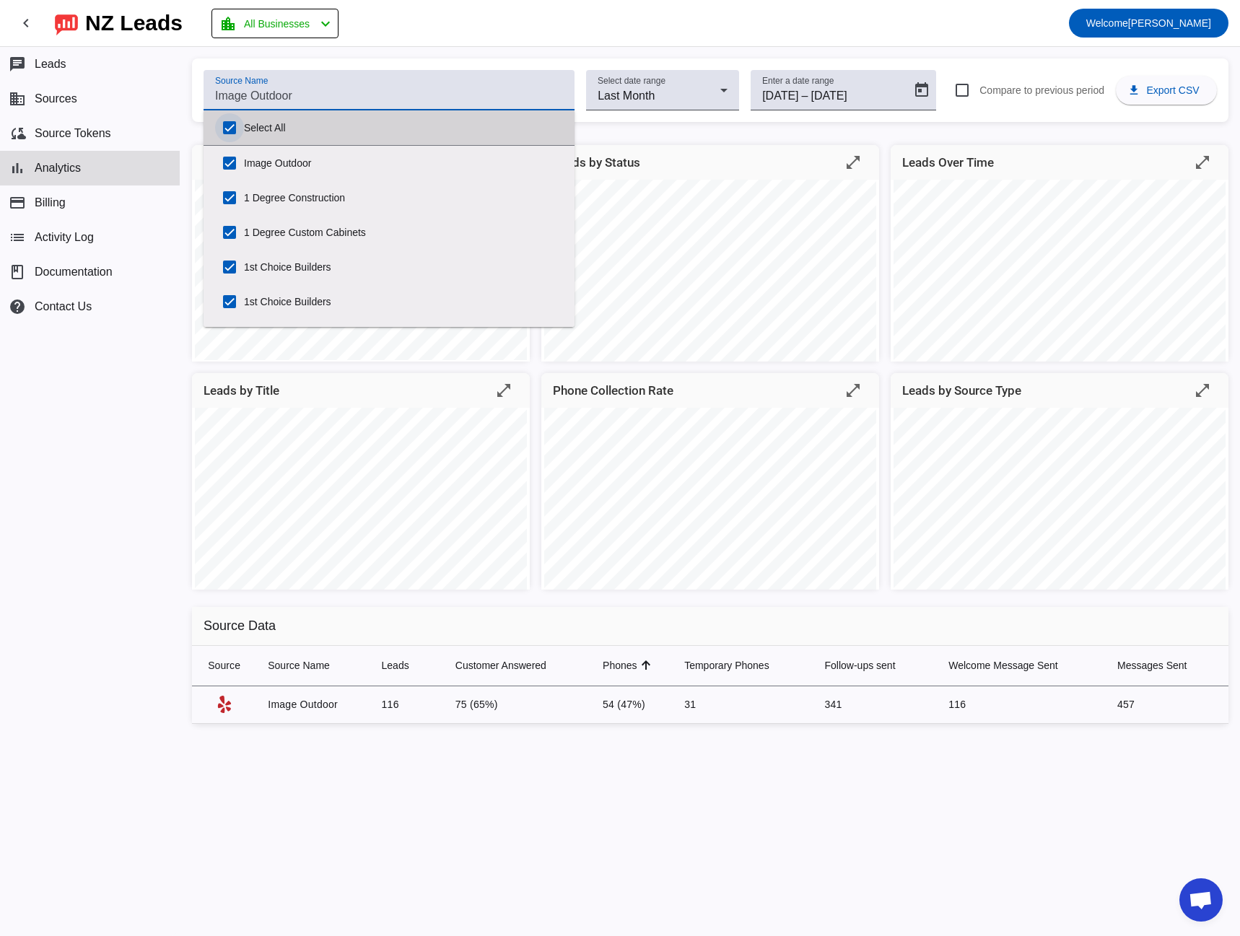
checkbox input "true"
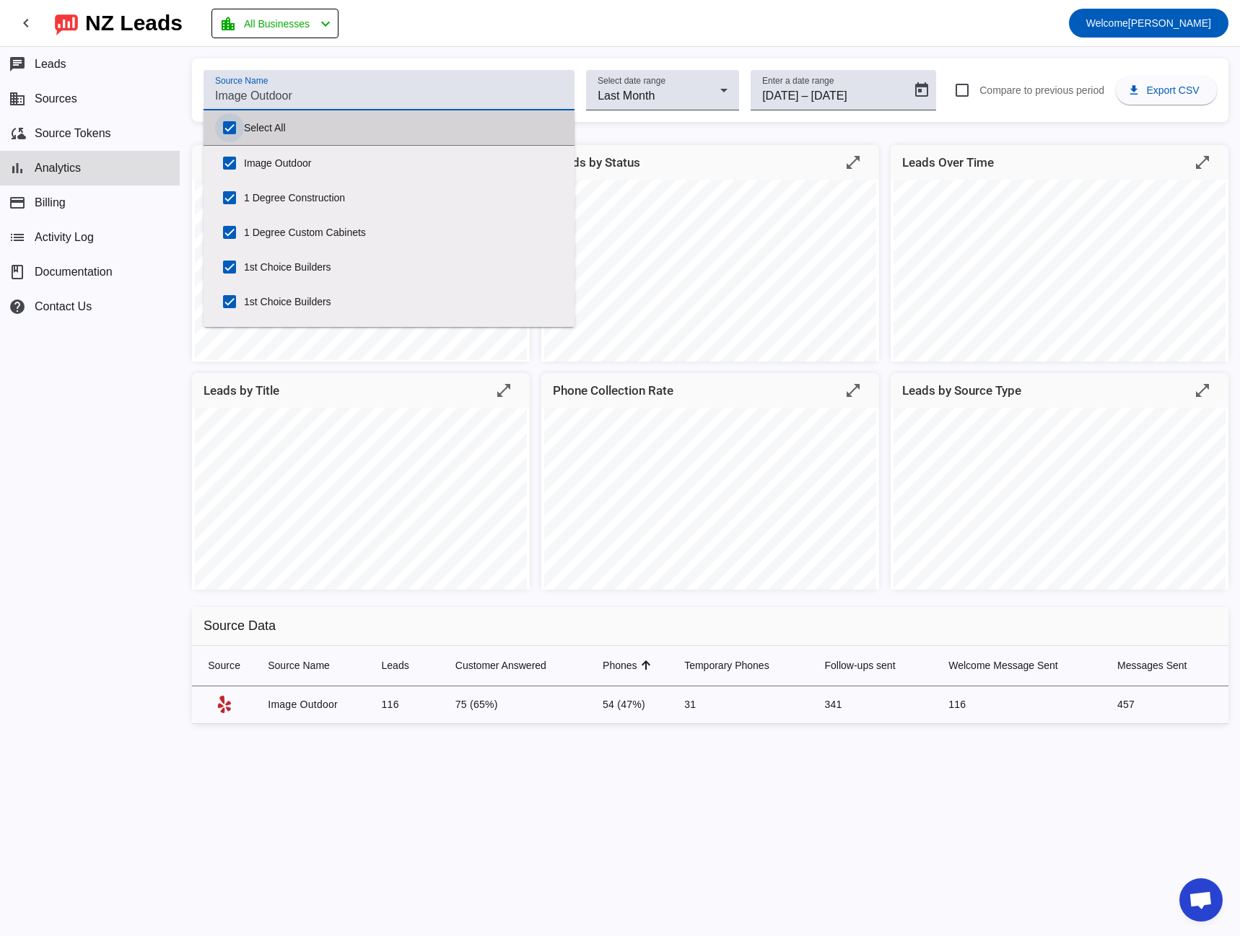
checkbox input "true"
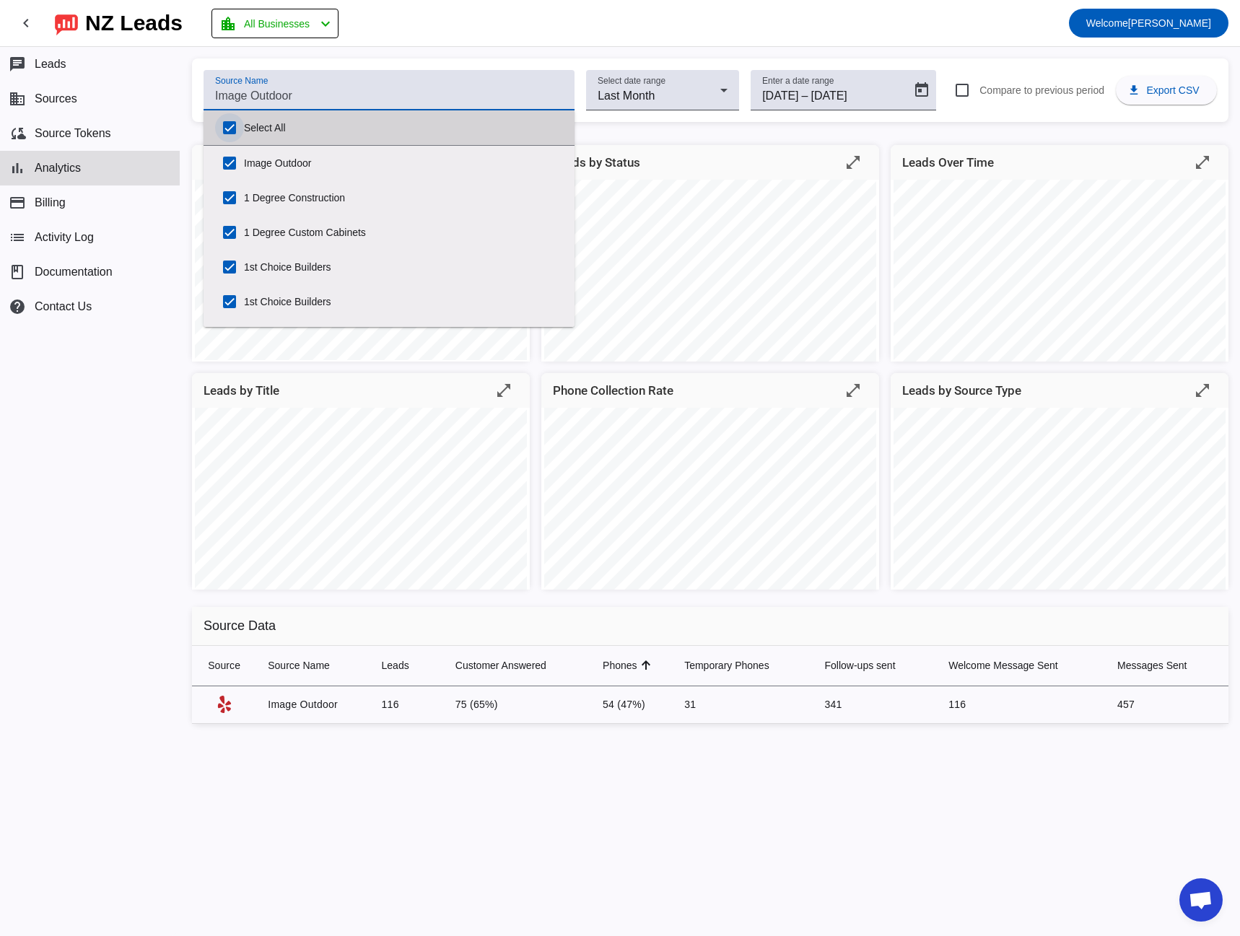
checkbox input "true"
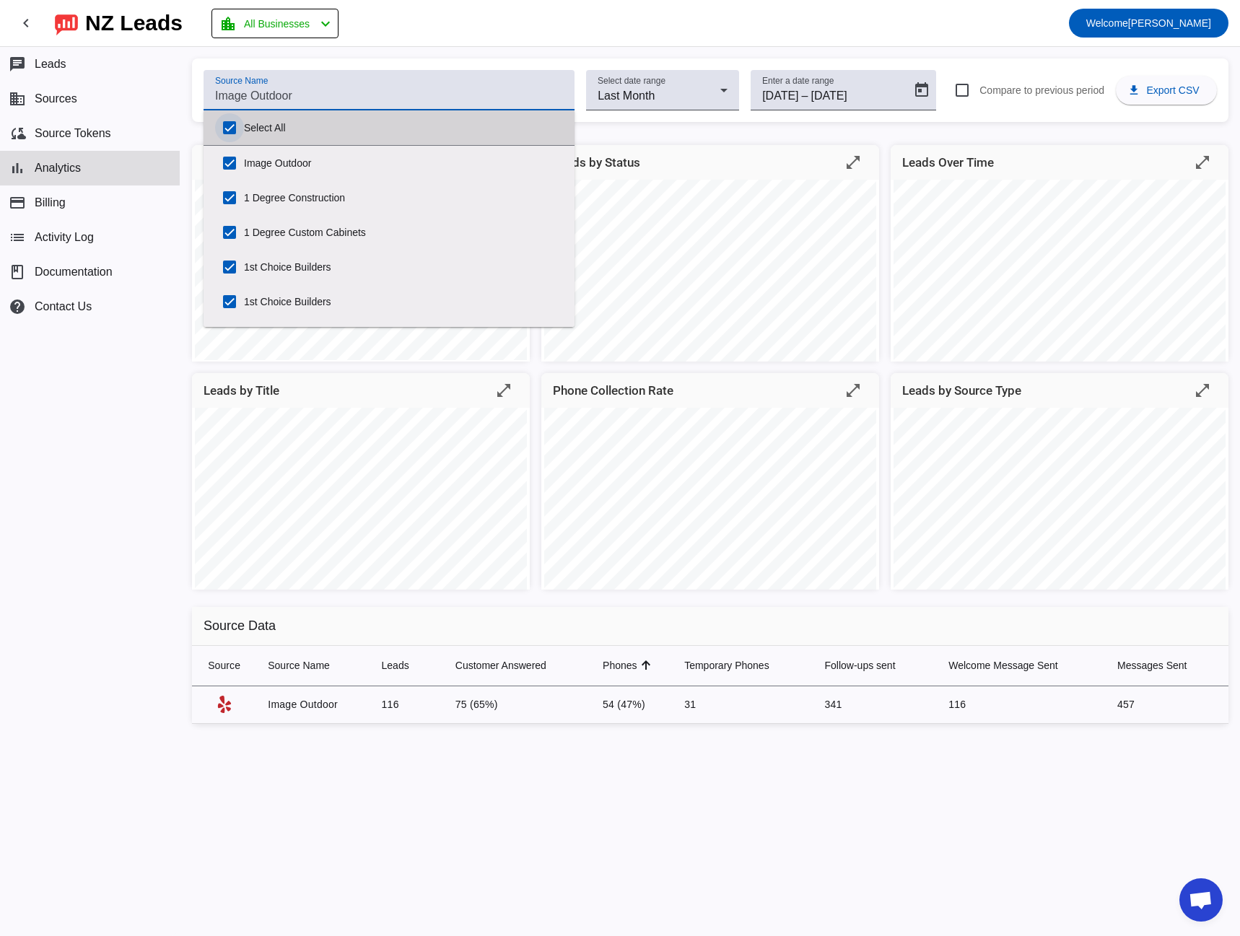
checkbox input "true"
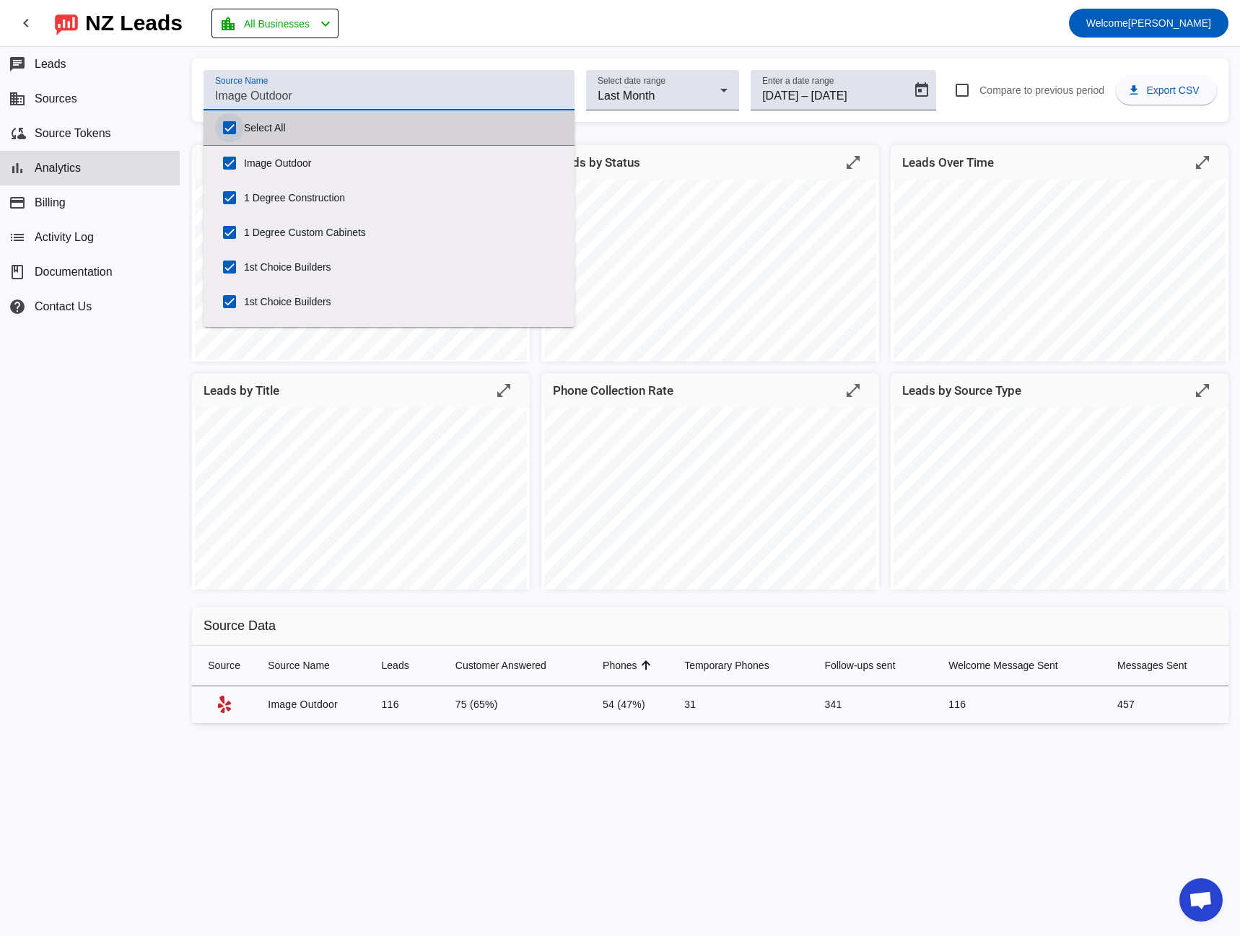
checkbox input "true"
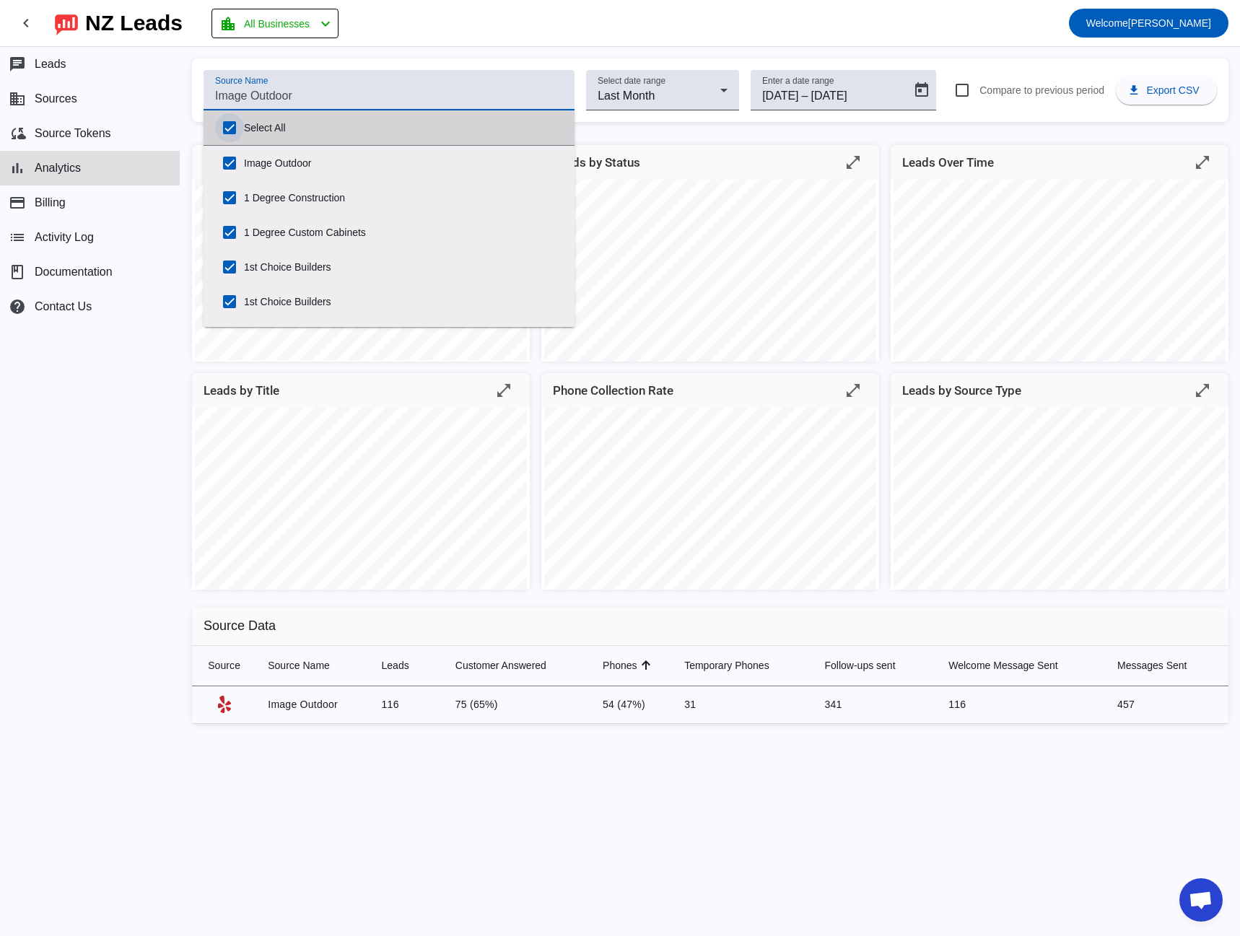
checkbox input "true"
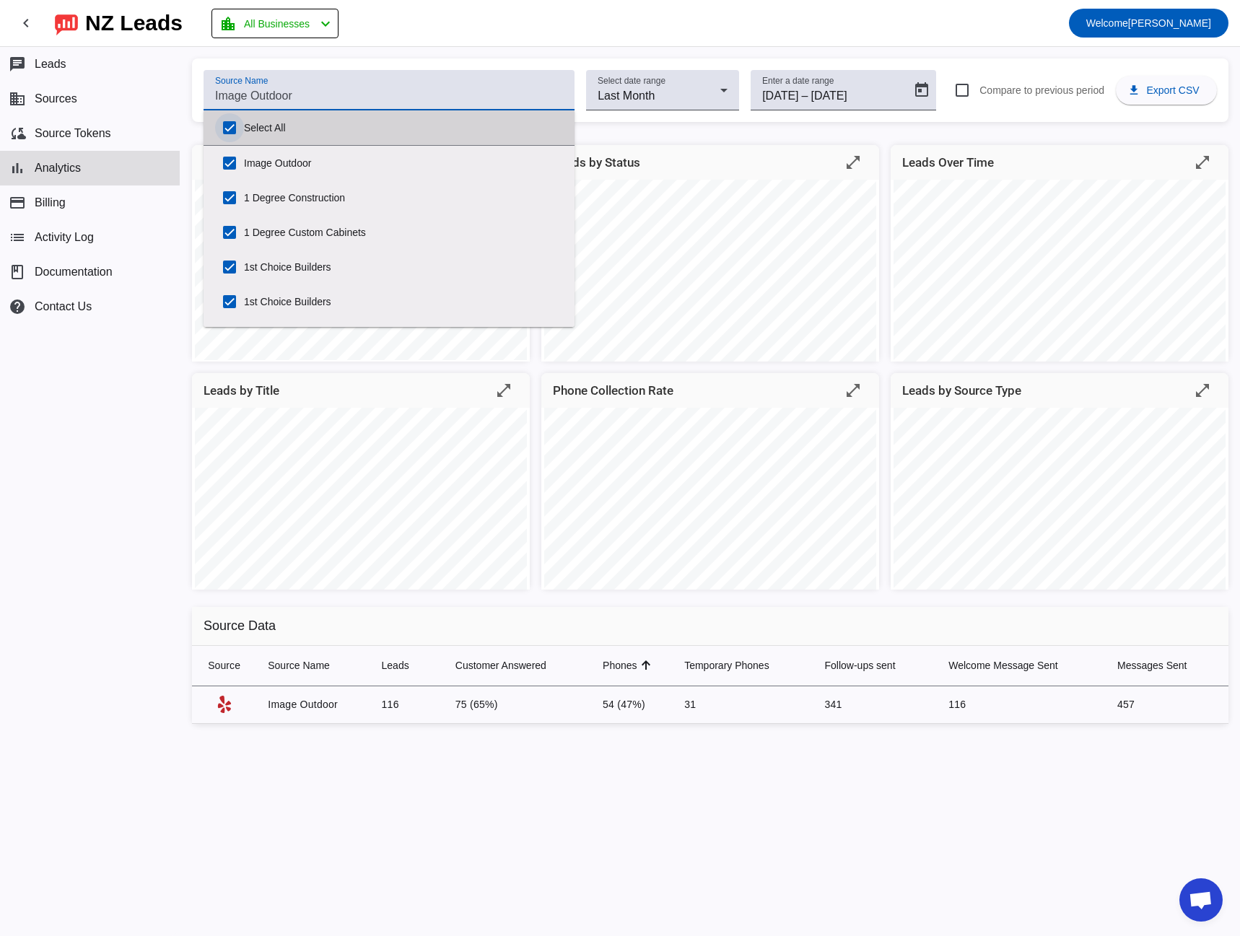
checkbox input "true"
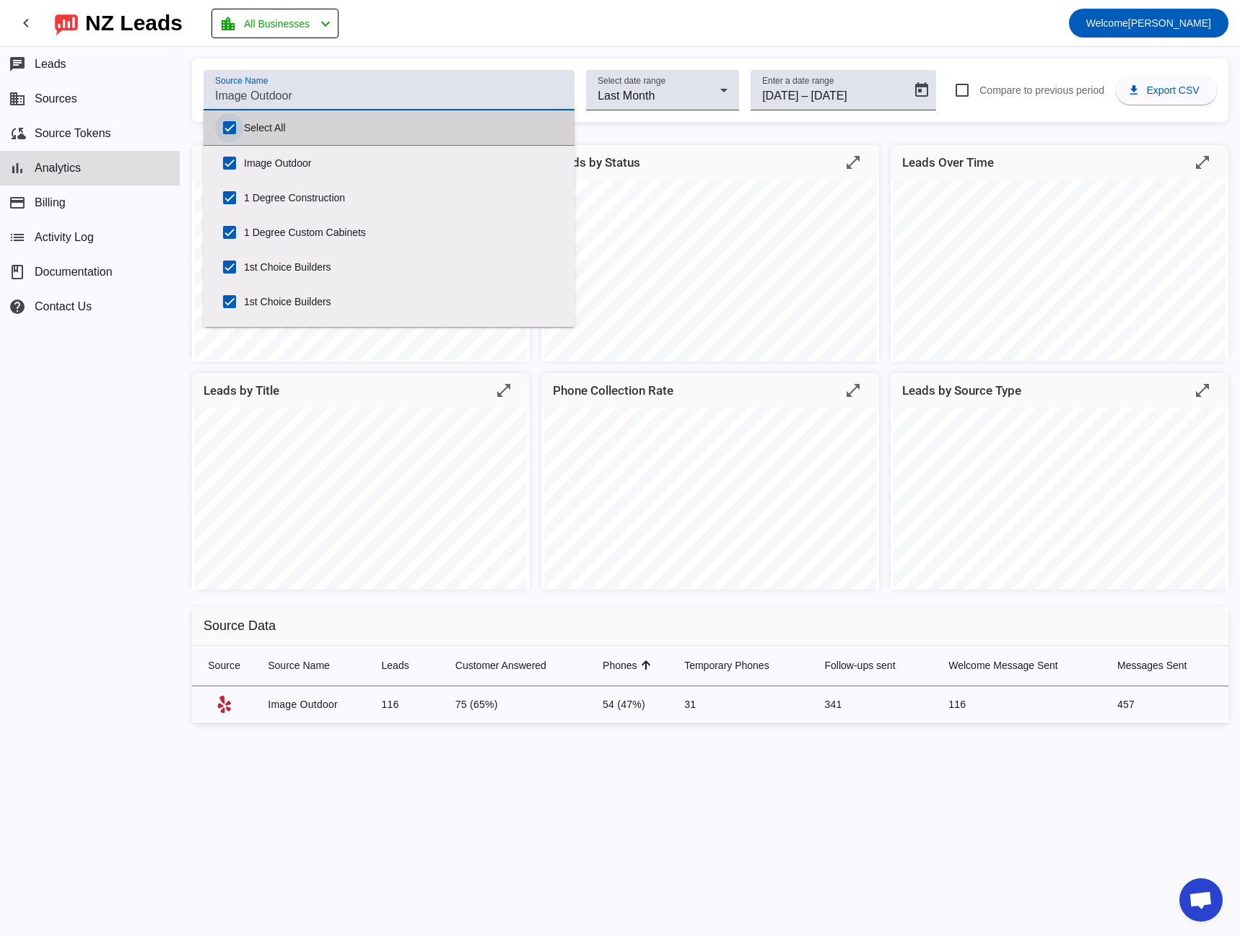
checkbox input "true"
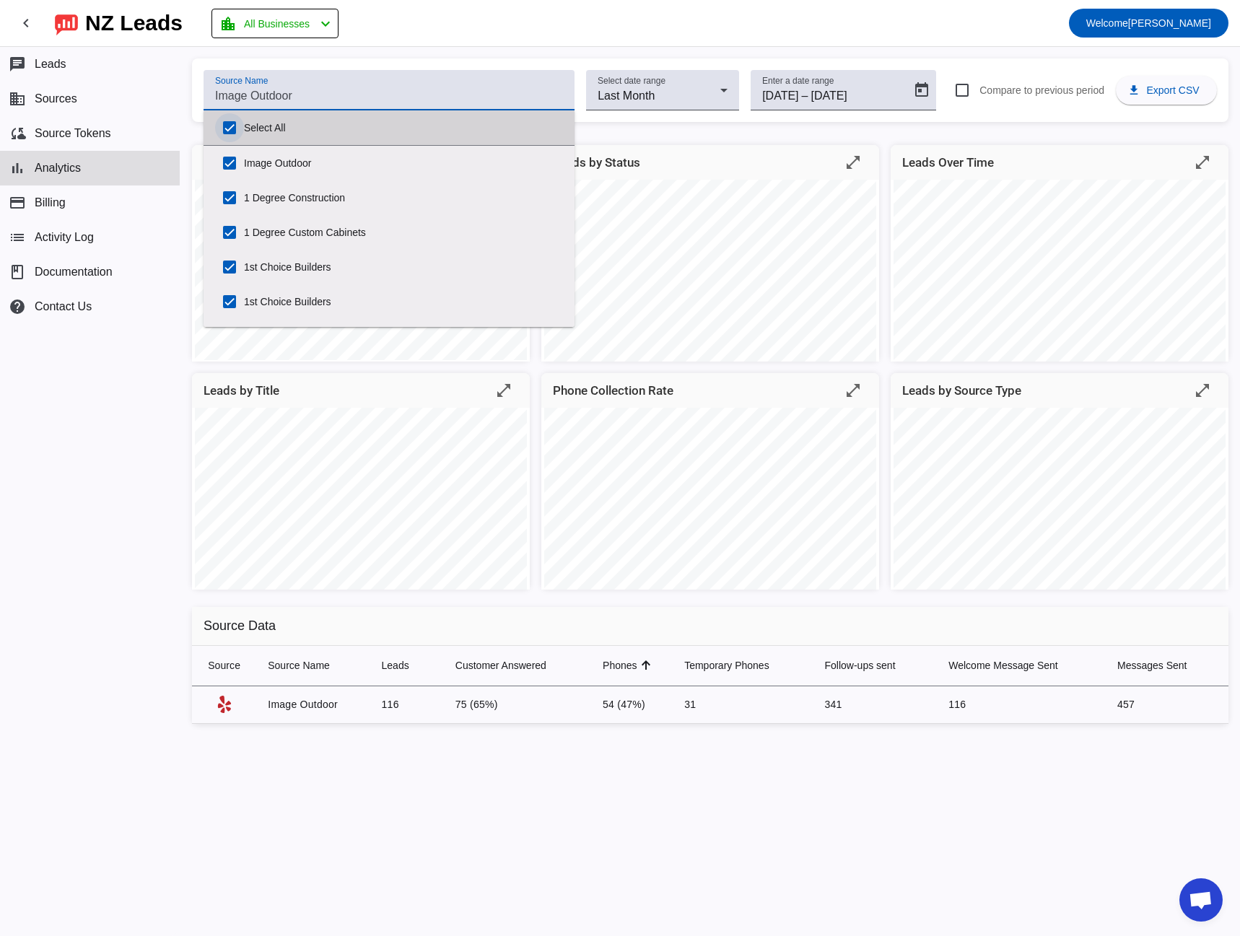
checkbox input "true"
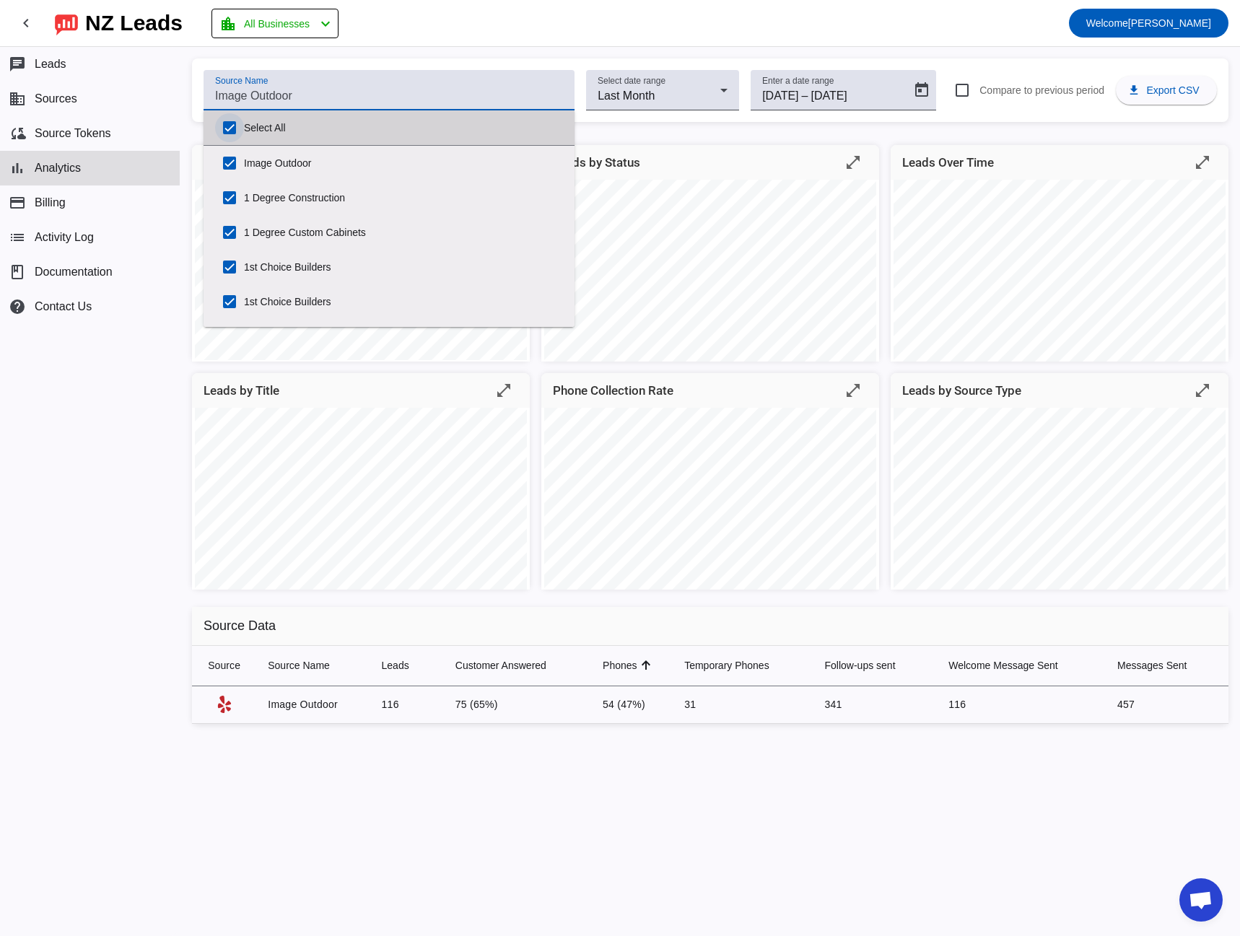
checkbox input "true"
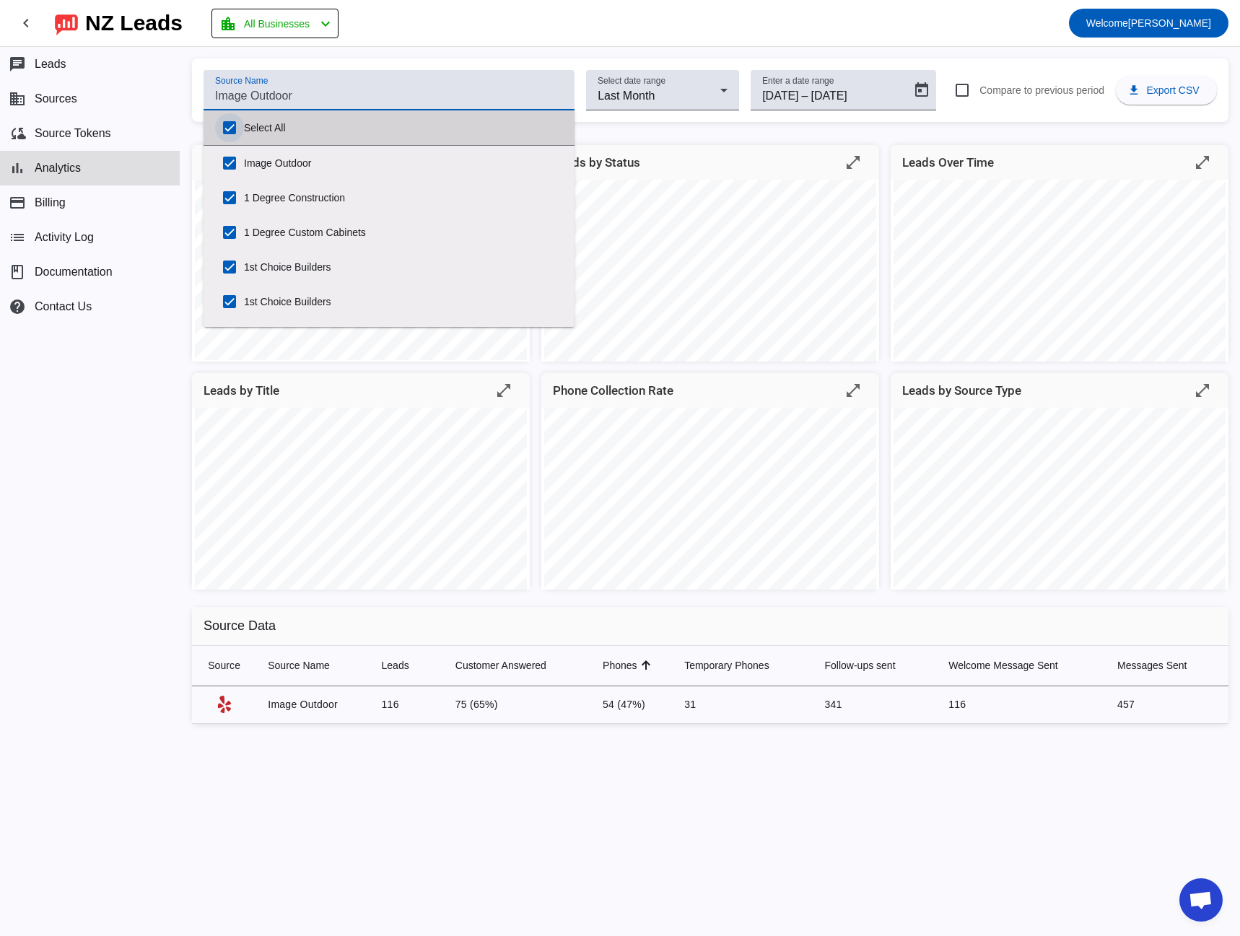
checkbox input "true"
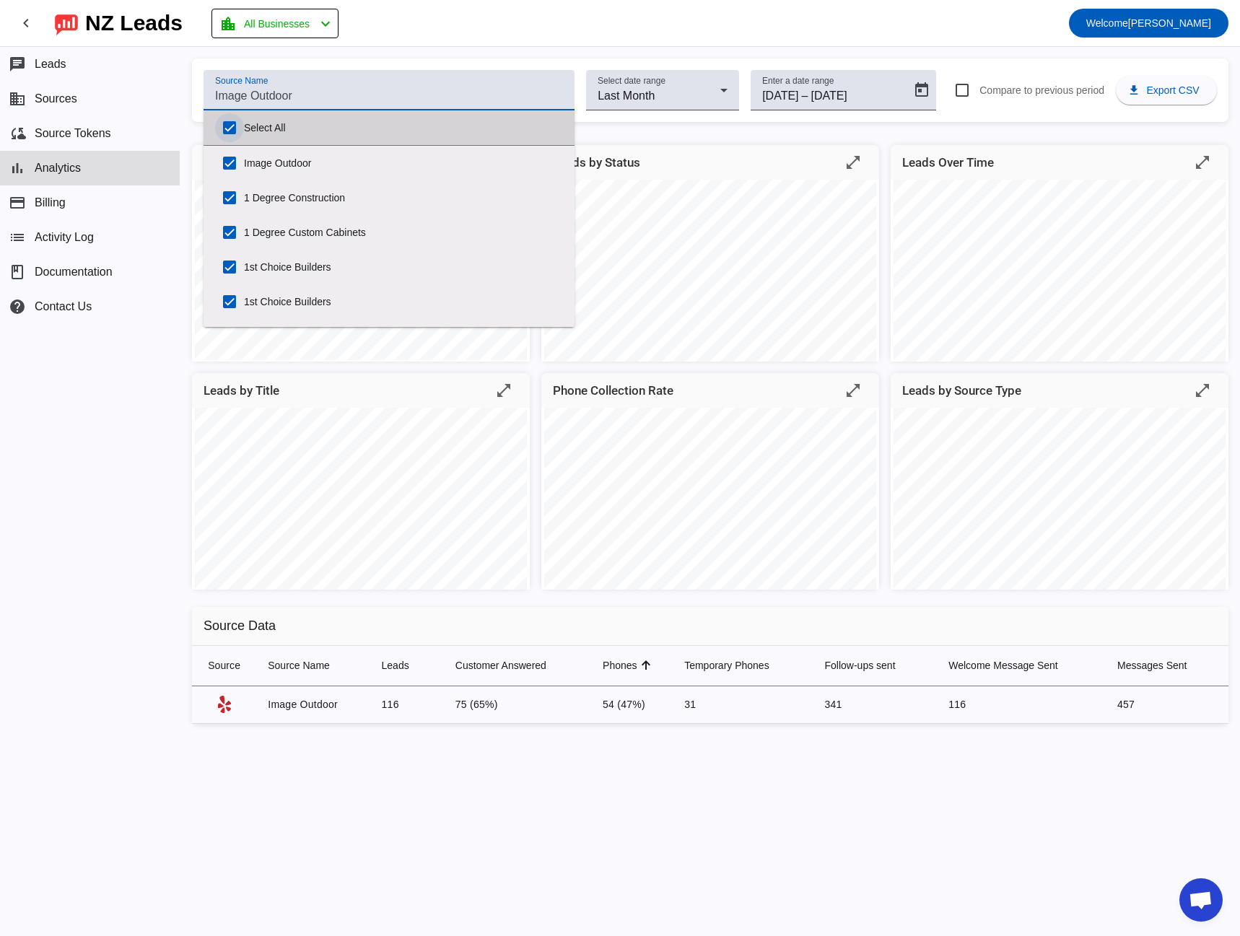
checkbox input "true"
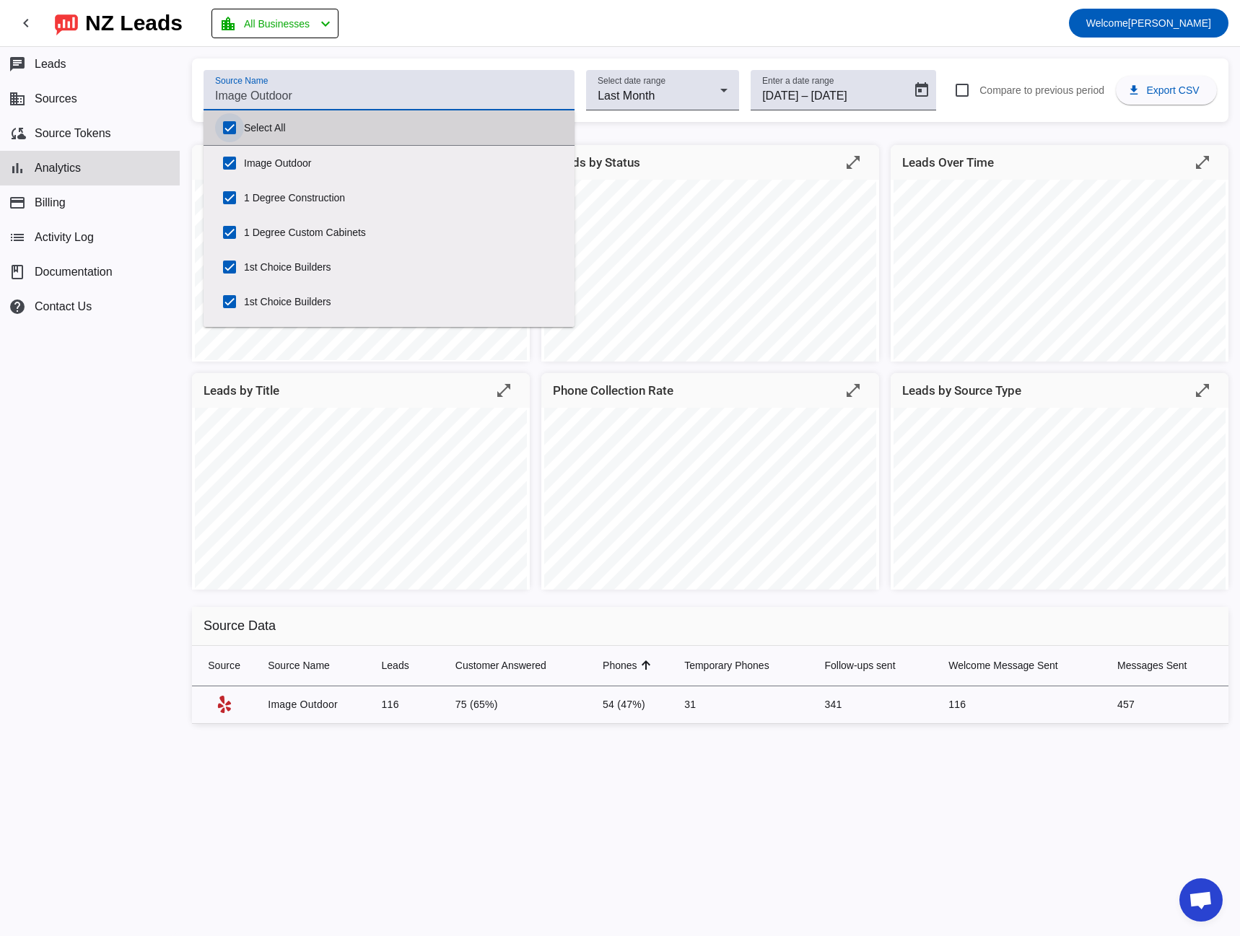
checkbox input "true"
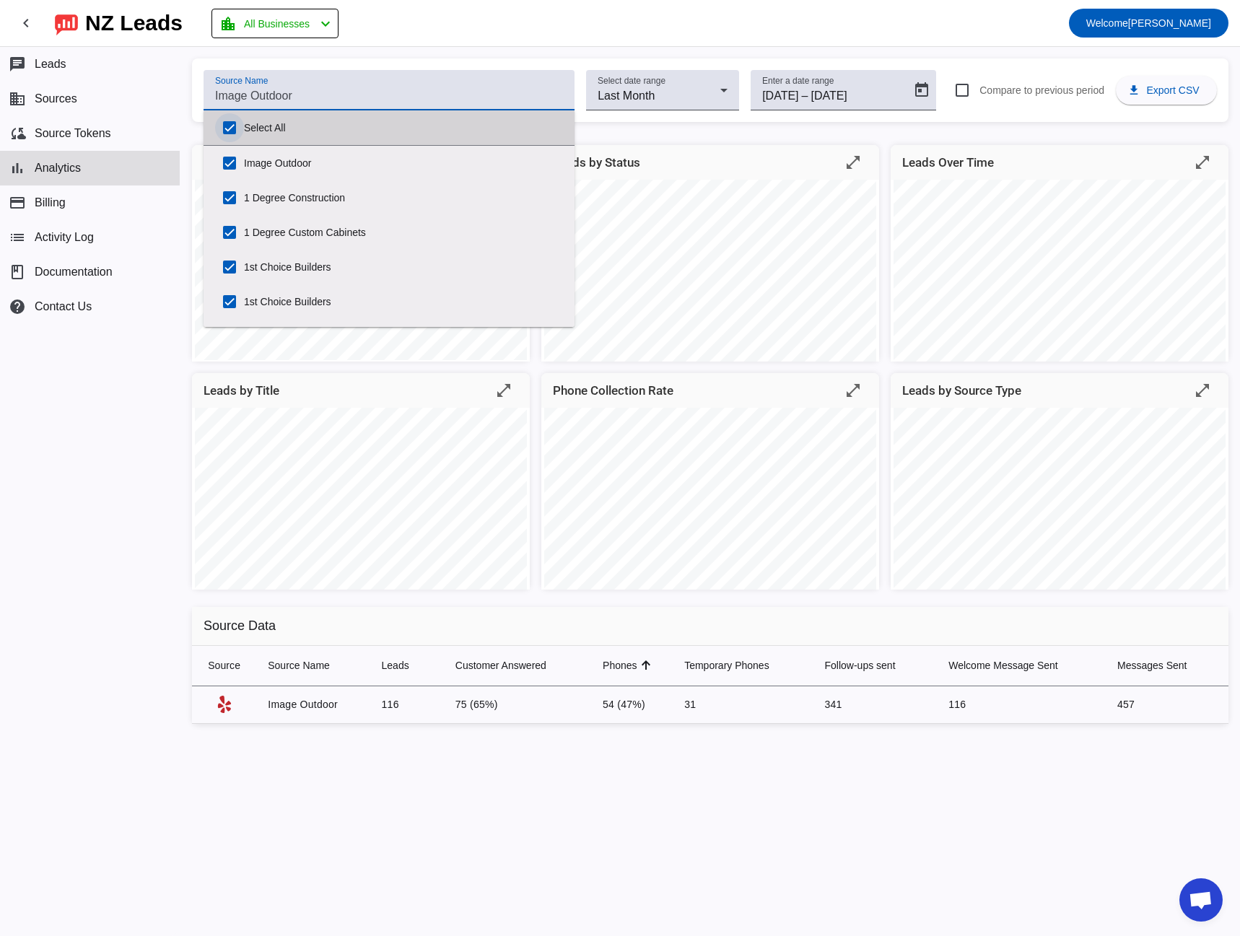
checkbox input "true"
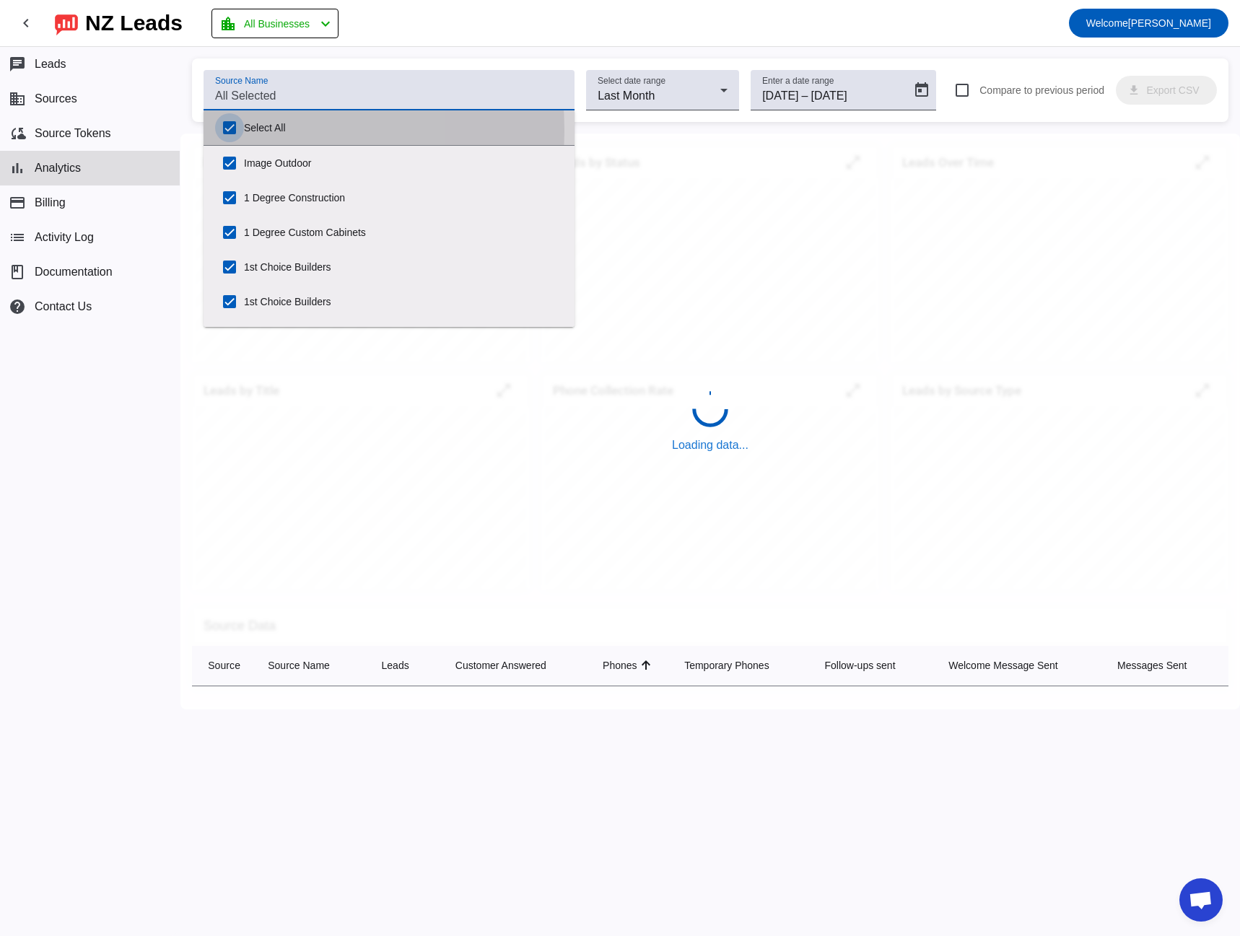
click at [230, 131] on input "Select All" at bounding box center [229, 127] width 29 height 29
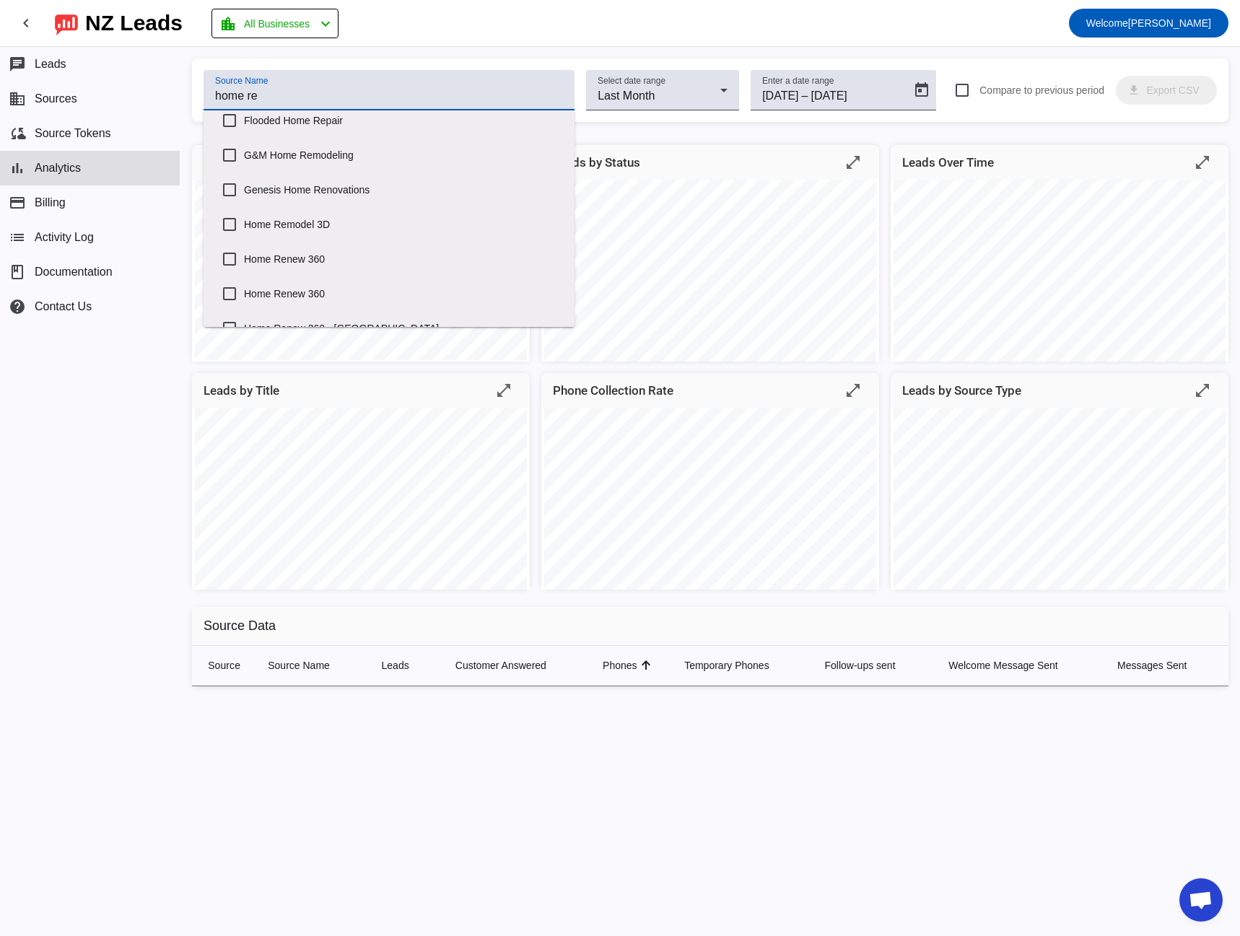
scroll to position [217, 0]
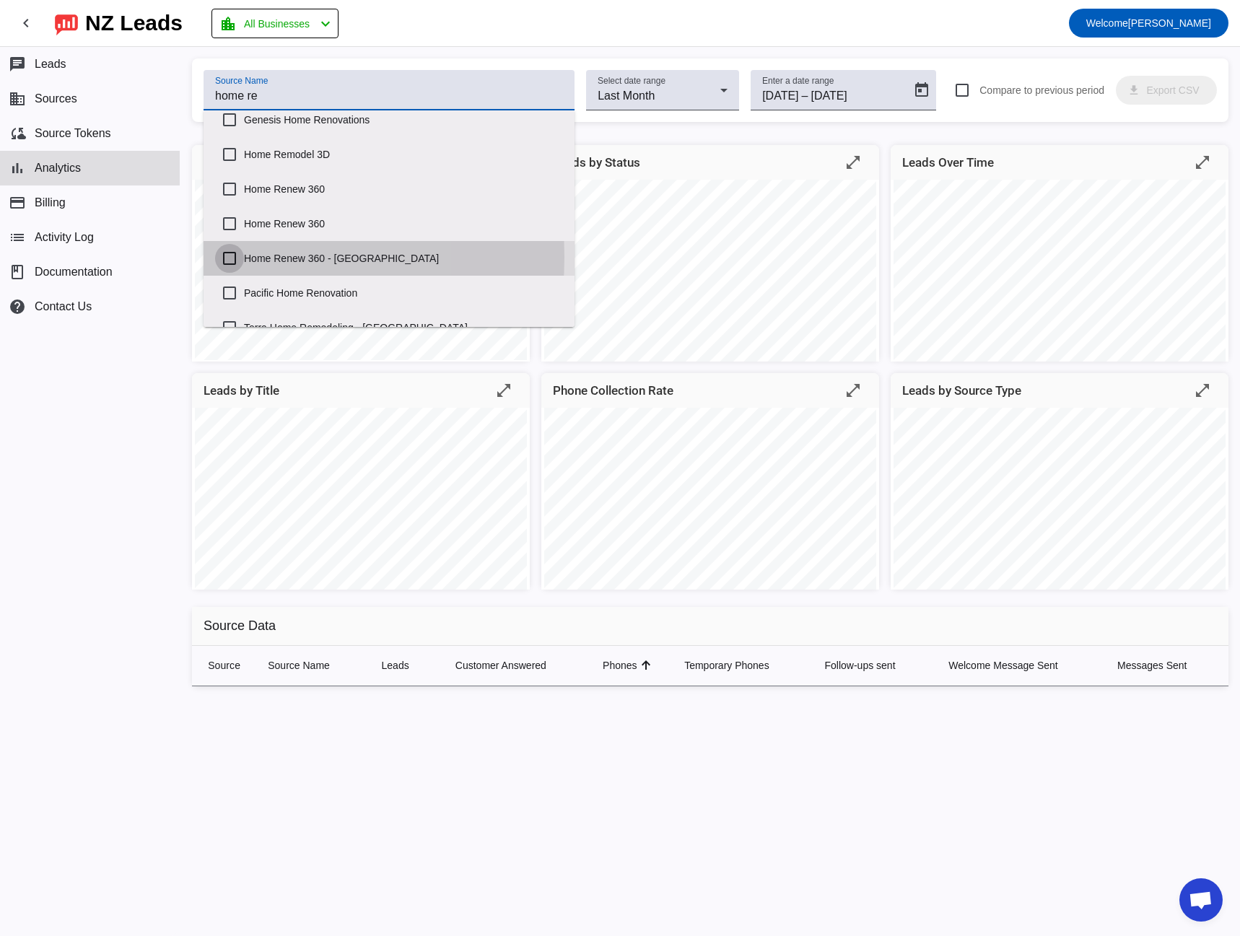
click at [232, 257] on input "Home Renew 360 - [GEOGRAPHIC_DATA]" at bounding box center [229, 258] width 29 height 29
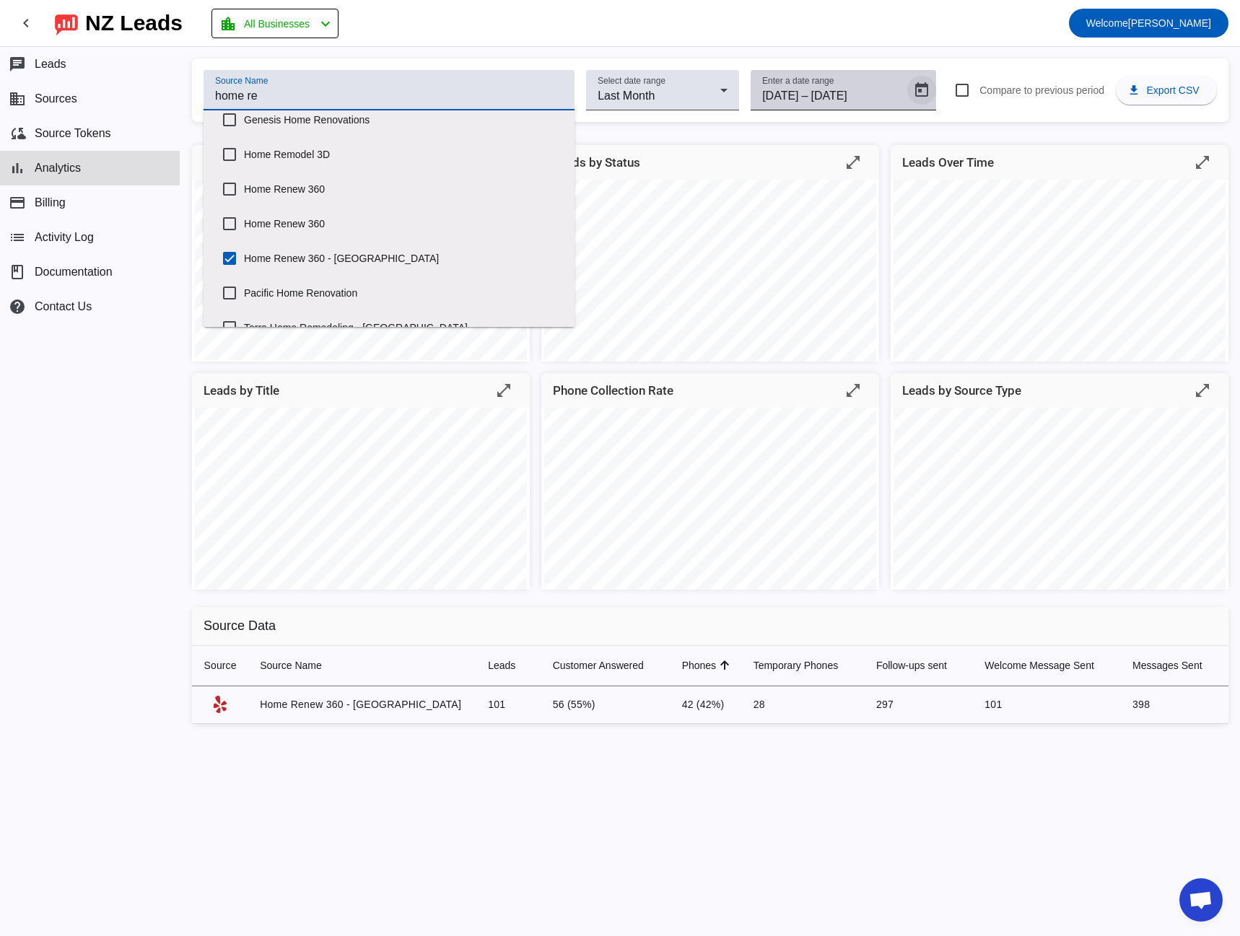
click at [906, 97] on span "Open calendar" at bounding box center [921, 90] width 35 height 35
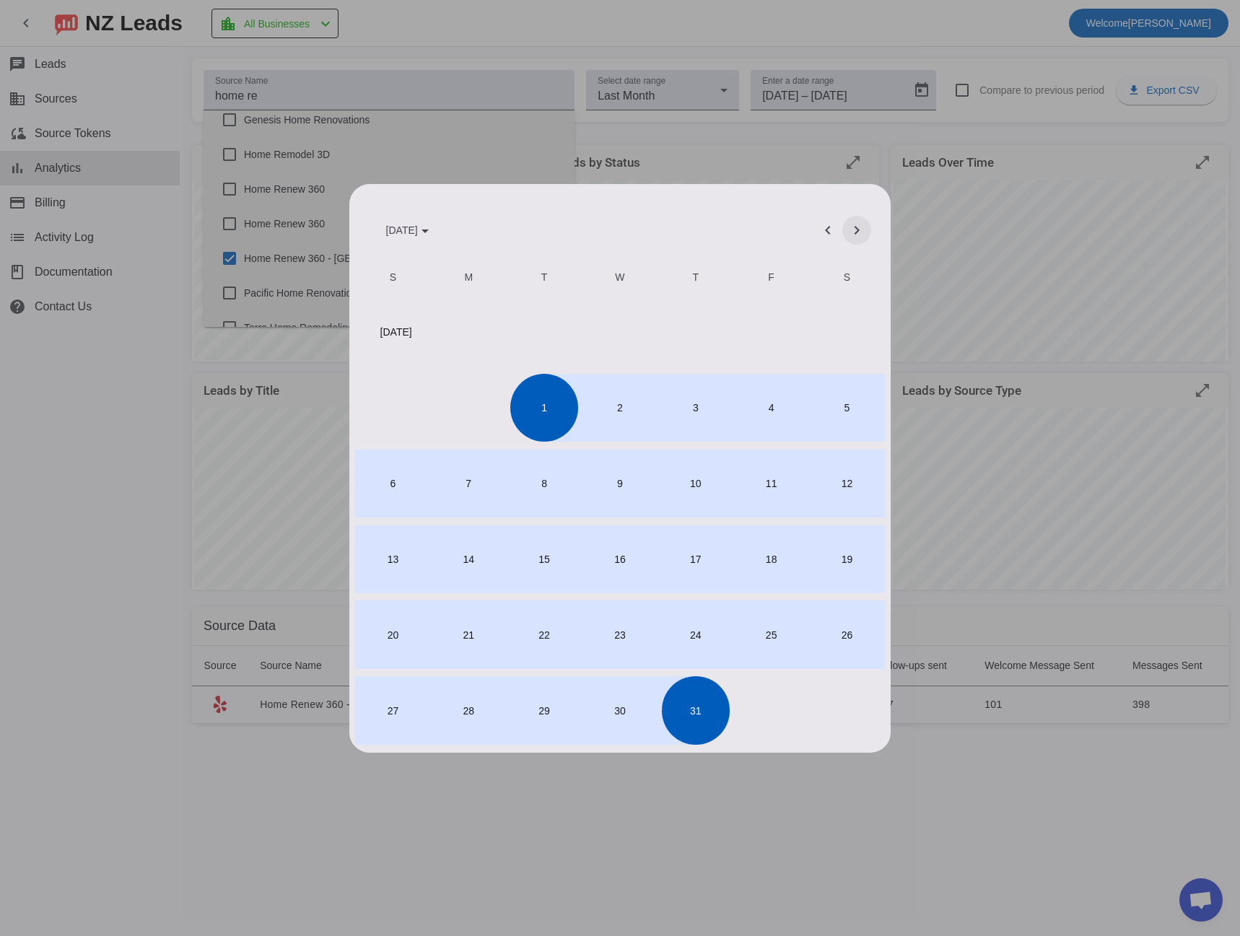
click at [847, 235] on span "Next month" at bounding box center [856, 230] width 35 height 35
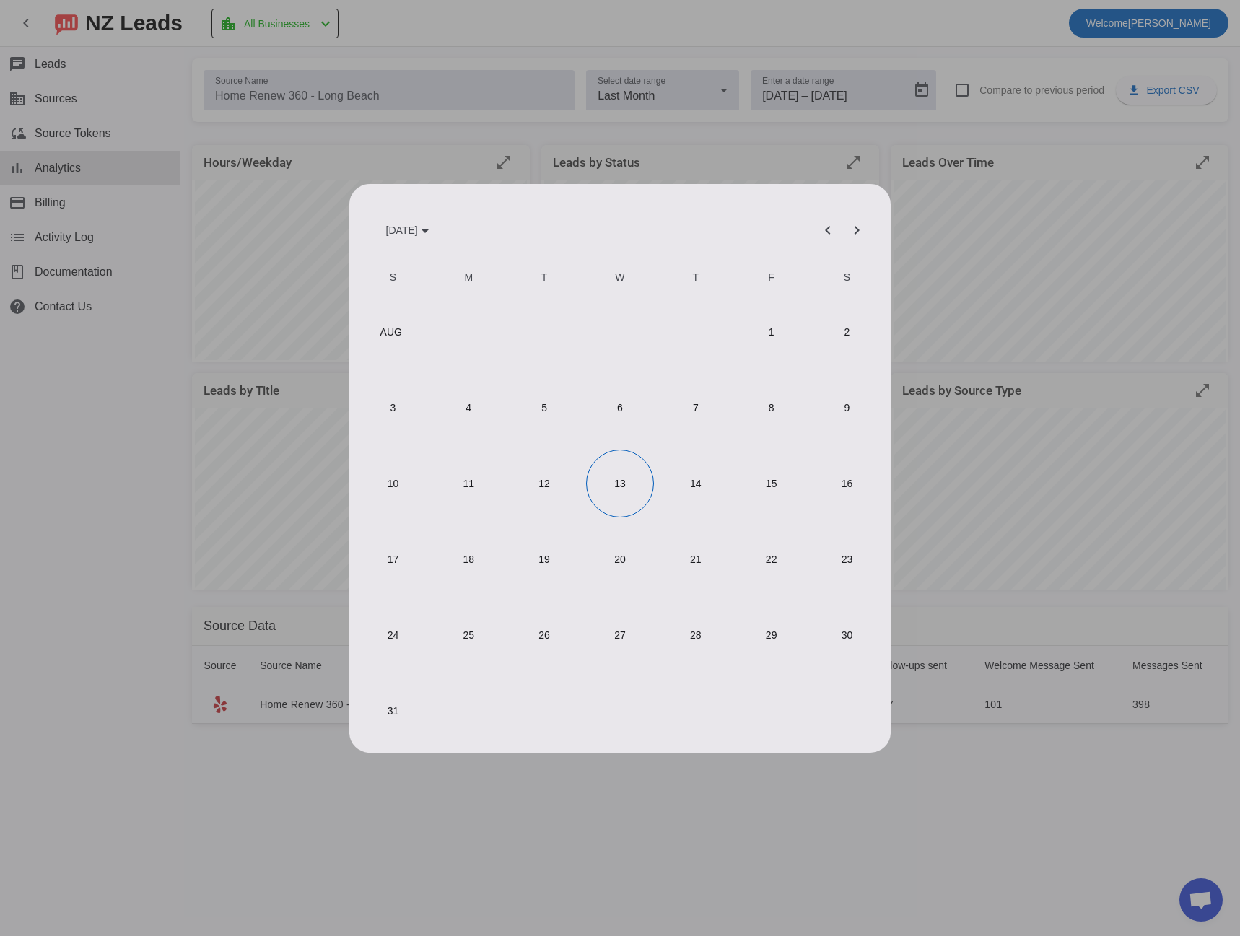
click at [769, 339] on span "1" at bounding box center [771, 332] width 68 height 68
click at [406, 711] on span "31" at bounding box center [393, 710] width 68 height 68
